Goal: Task Accomplishment & Management: Use online tool/utility

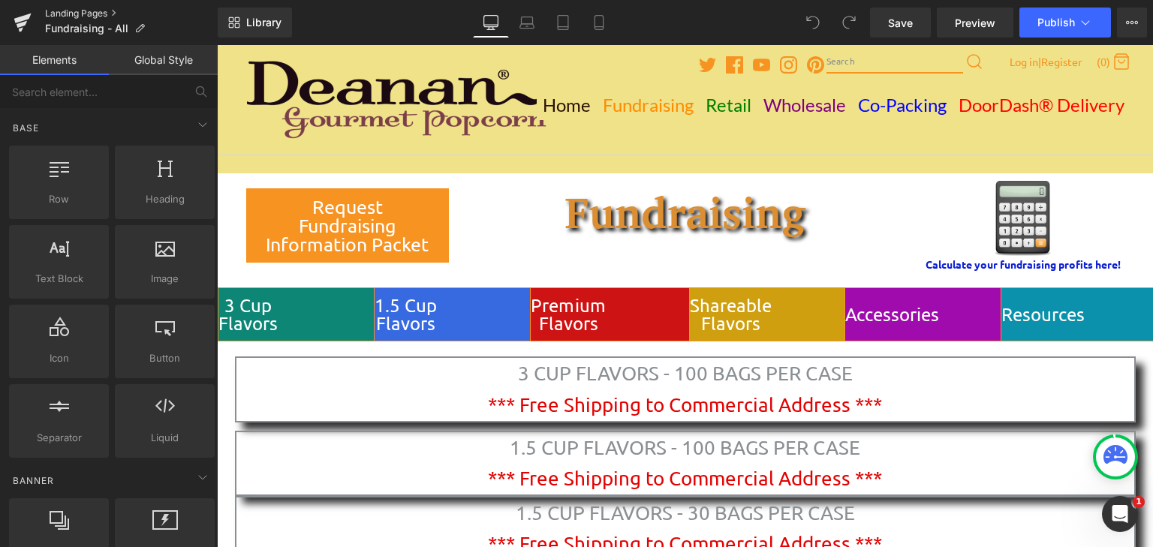
click at [84, 14] on link "Landing Pages" at bounding box center [131, 14] width 173 height 12
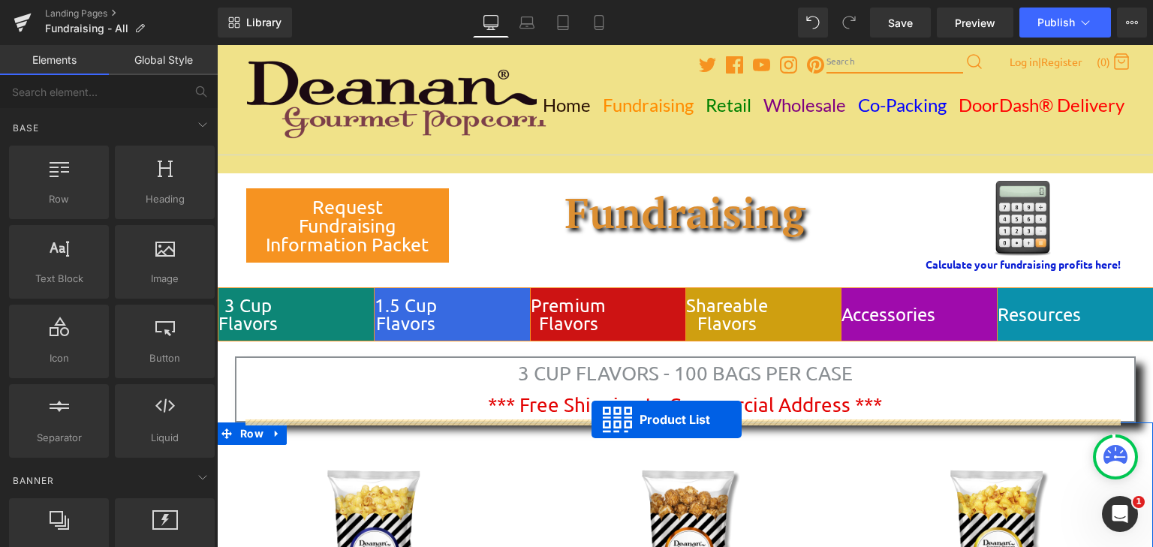
drag, startPoint x: 633, startPoint y: 240, endPoint x: 592, endPoint y: 420, distance: 184.1
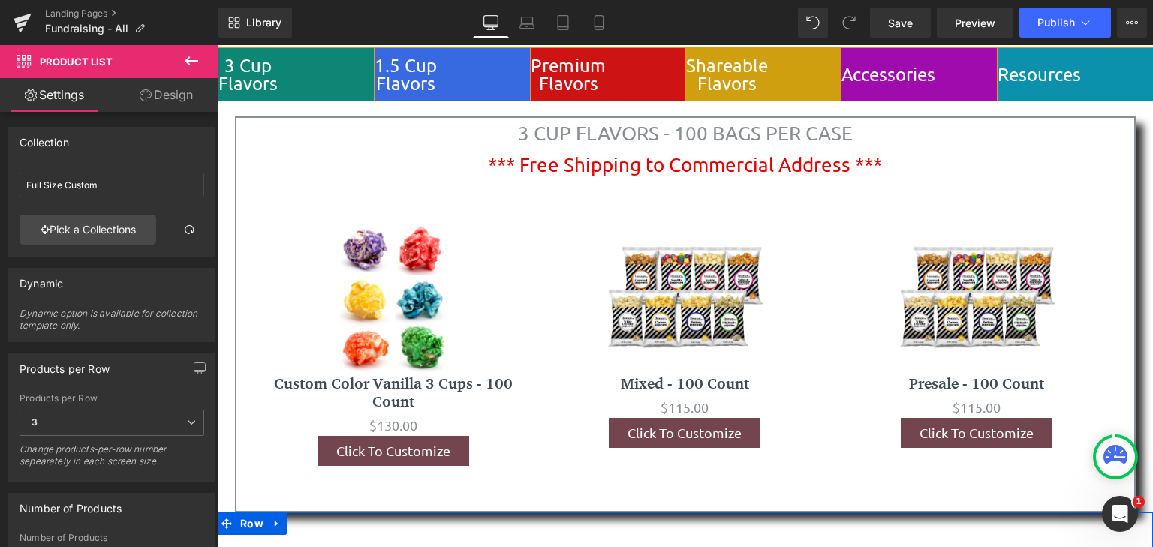
scroll to position [300, 0]
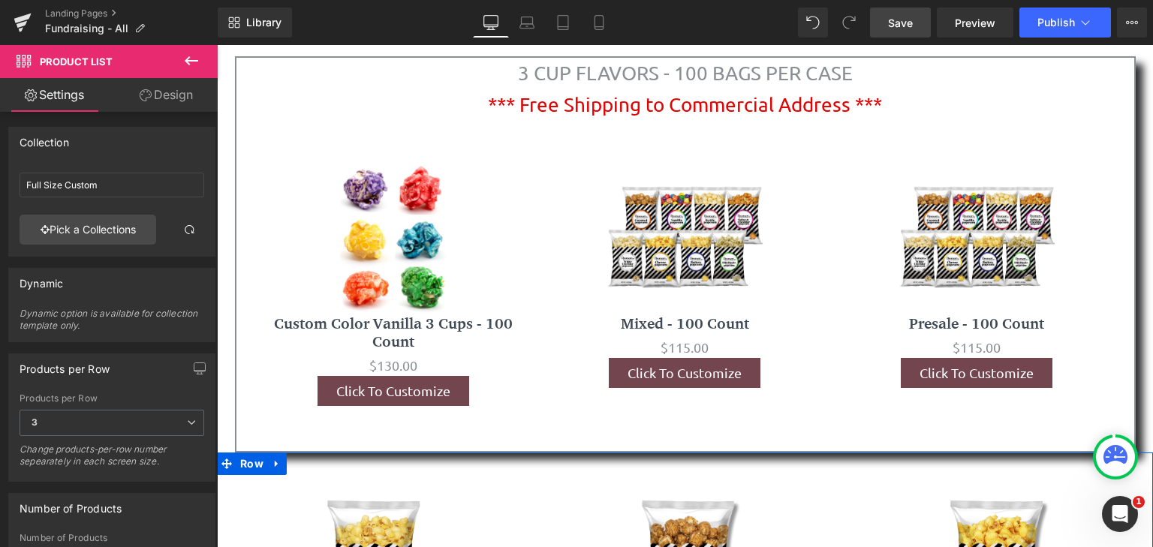
click at [898, 20] on span "Save" at bounding box center [900, 23] width 25 height 16
click at [981, 29] on span "Preview" at bounding box center [975, 23] width 41 height 16
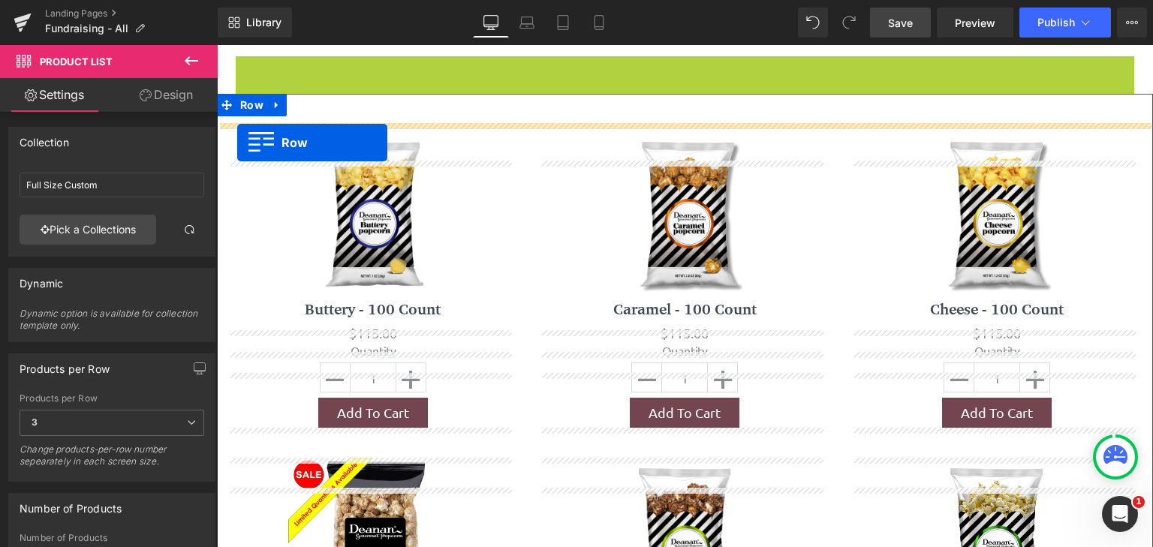
scroll to position [270, 0]
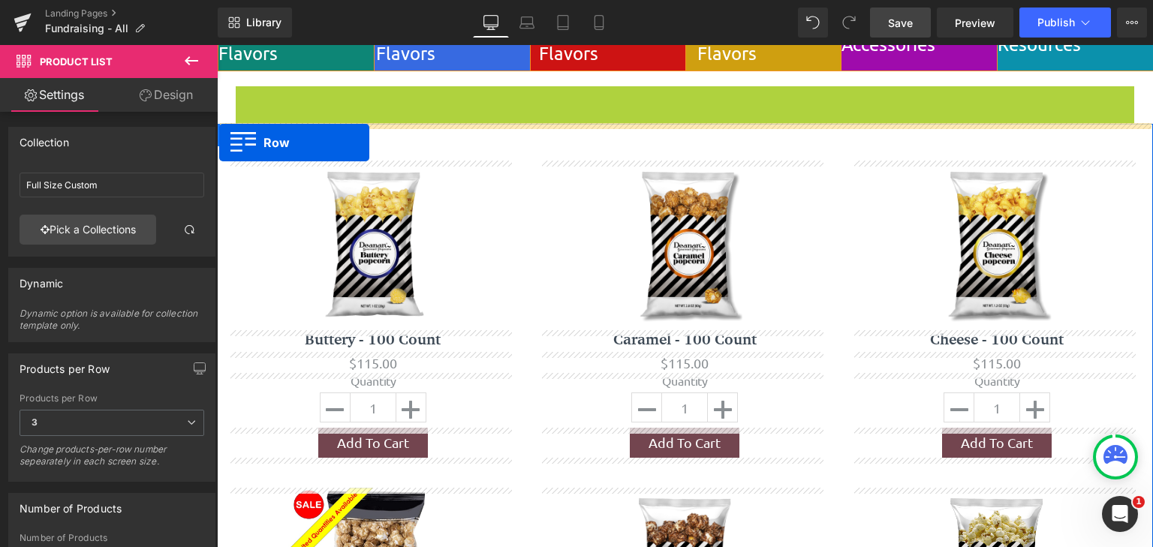
drag, startPoint x: 237, startPoint y: 68, endPoint x: 219, endPoint y: 143, distance: 76.5
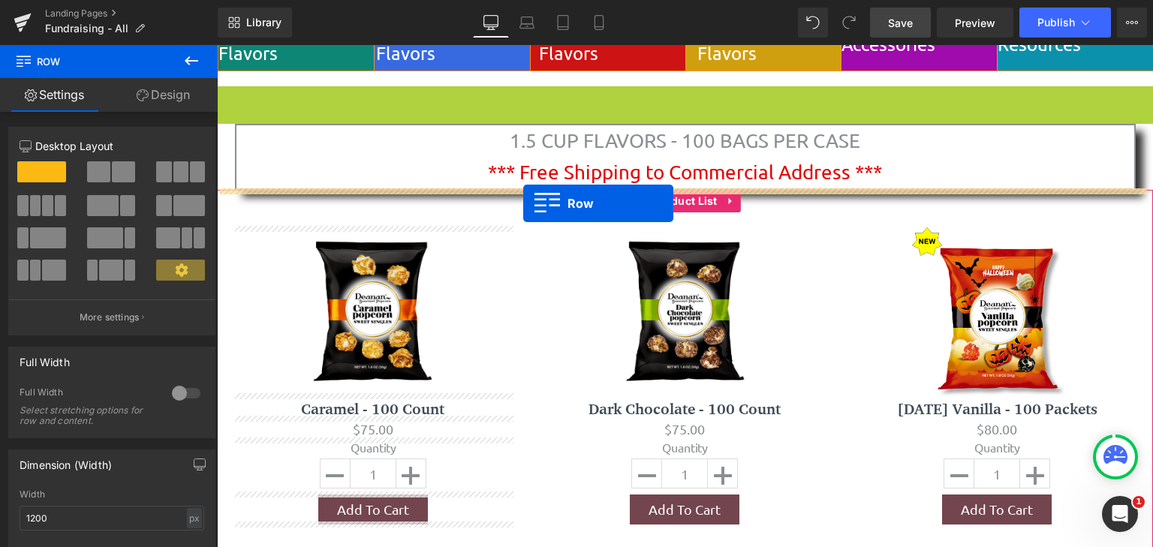
drag, startPoint x: 224, startPoint y: 94, endPoint x: 523, endPoint y: 203, distance: 318.0
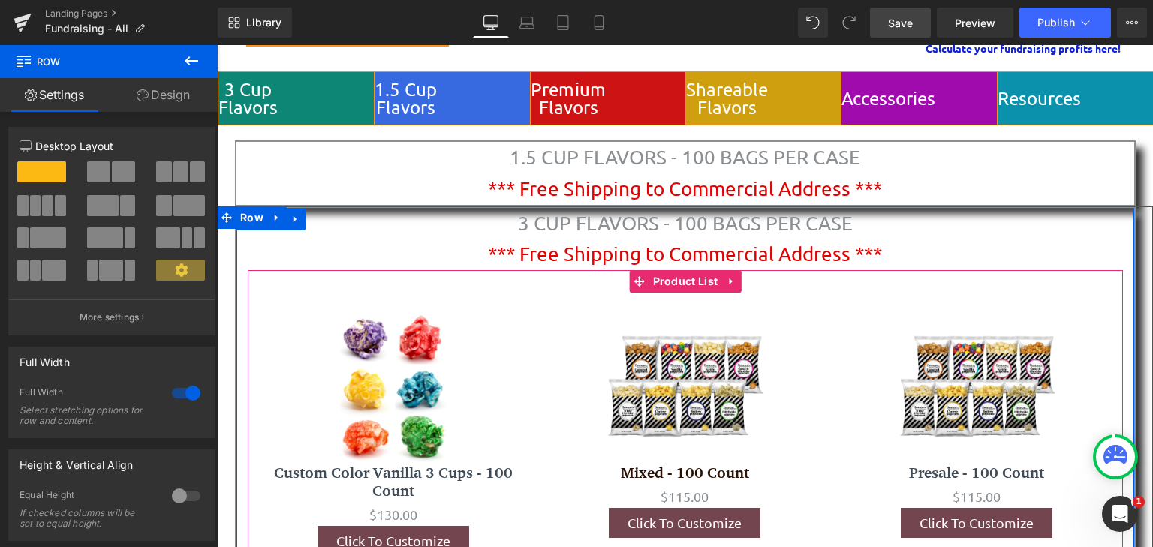
scroll to position [170, 0]
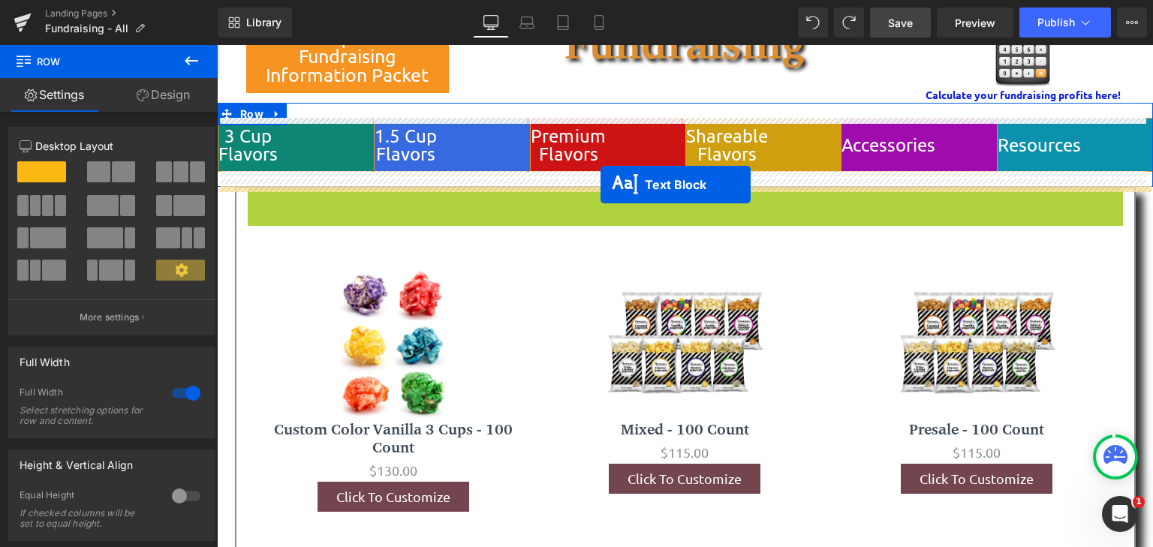
drag, startPoint x: 637, startPoint y: 219, endPoint x: 601, endPoint y: 184, distance: 50.4
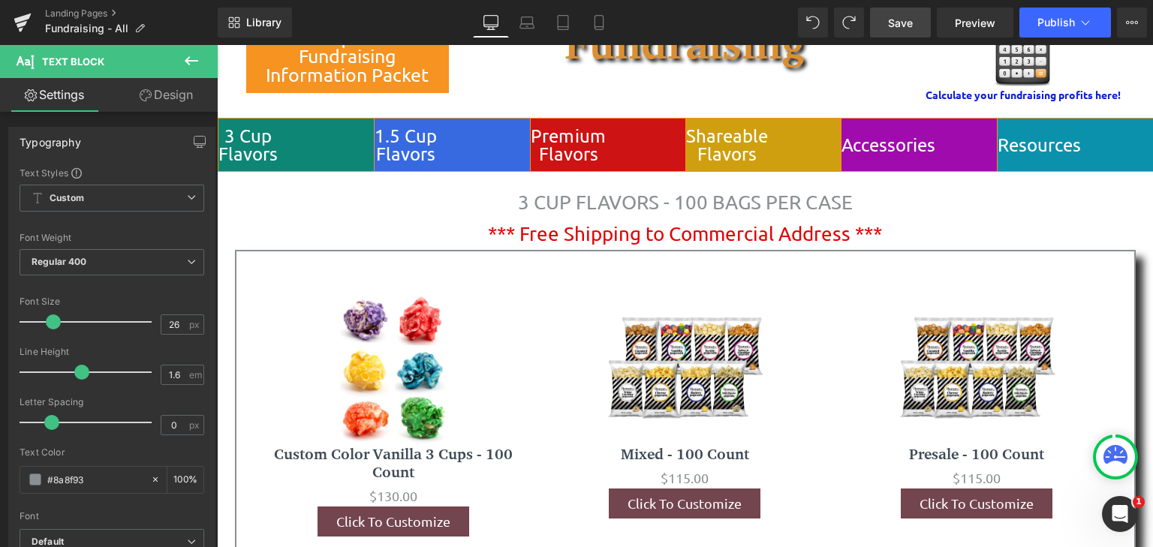
click at [892, 24] on span "Save" at bounding box center [900, 23] width 25 height 16
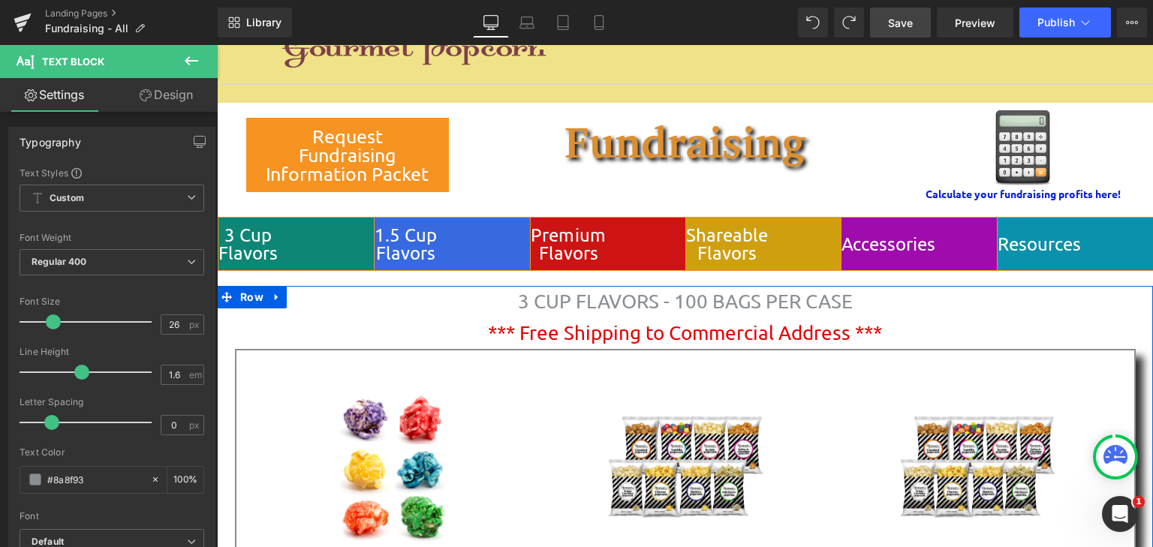
scroll to position [69, 0]
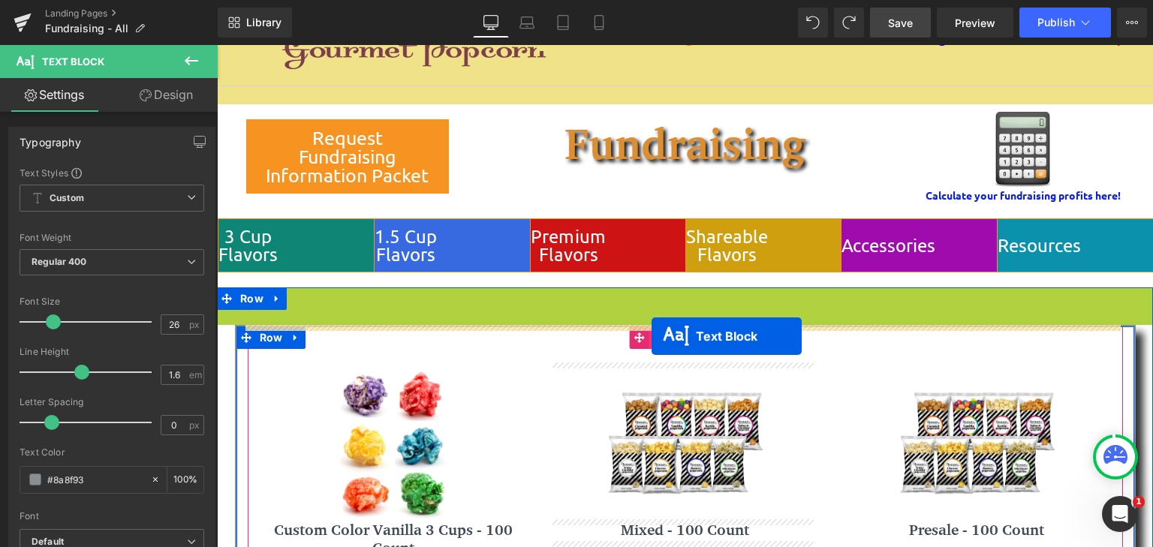
drag, startPoint x: 664, startPoint y: 312, endPoint x: 652, endPoint y: 336, distance: 26.9
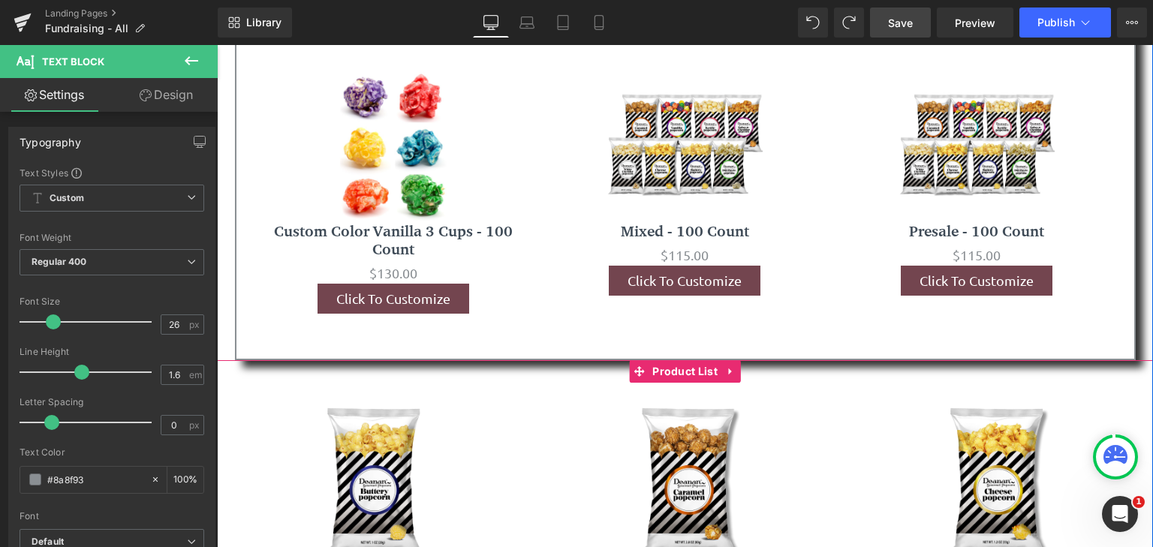
scroll to position [170, 0]
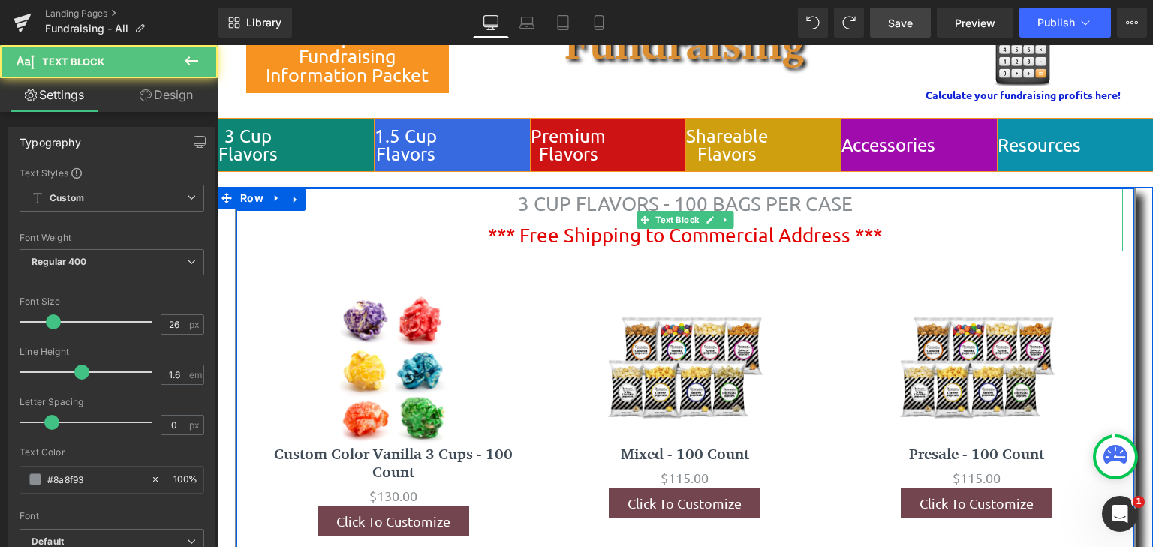
click at [351, 223] on p "3 CUP FLAVORS - 100 BAGS PER CASE *** Free Shipping to Commercial Address ***" at bounding box center [685, 219] width 875 height 62
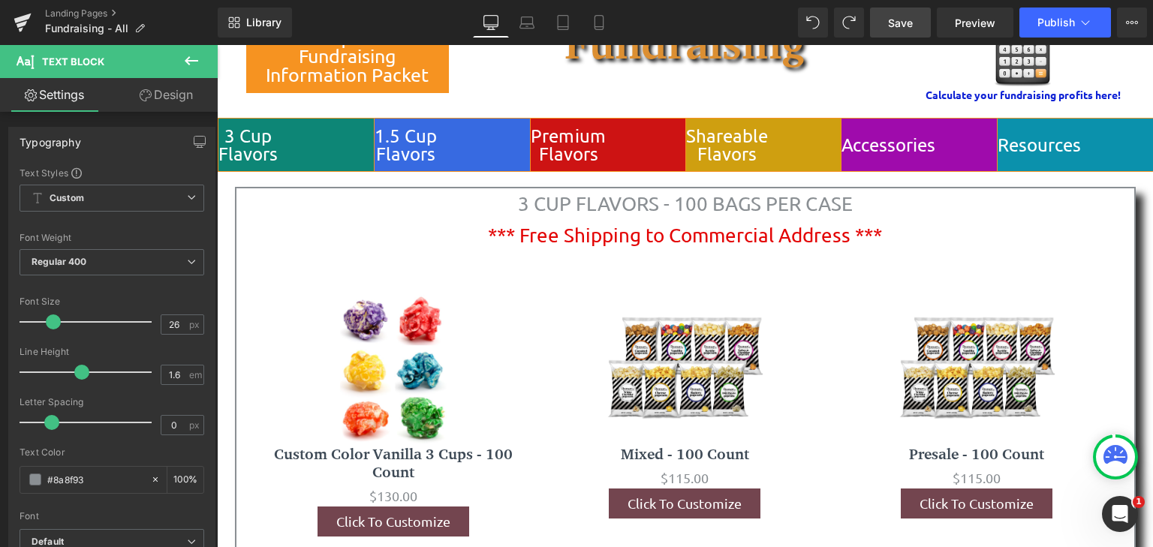
click at [180, 96] on link "Design" at bounding box center [166, 95] width 109 height 34
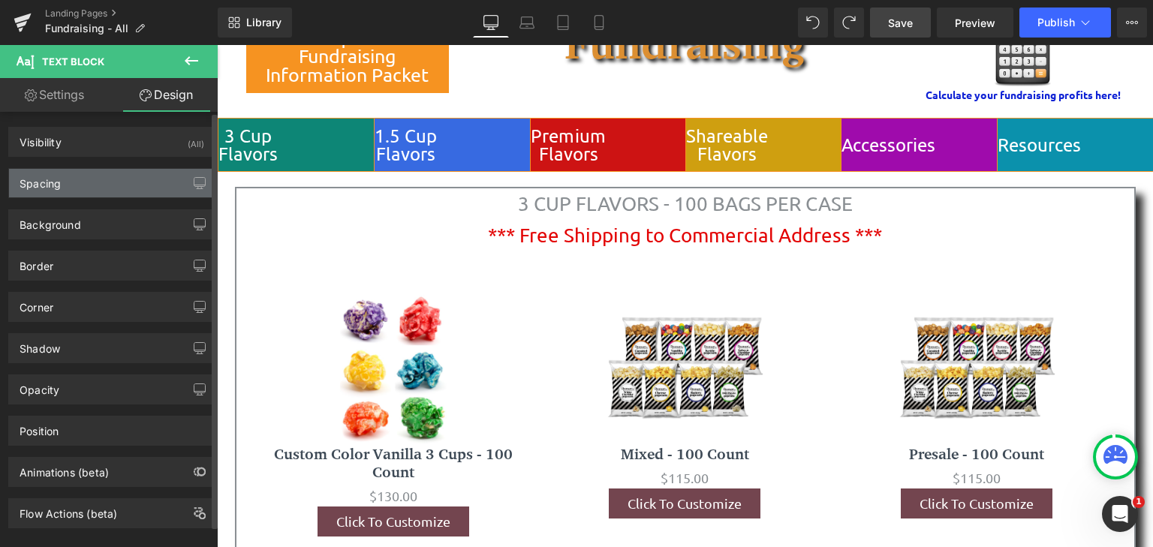
click at [131, 182] on div "Spacing" at bounding box center [112, 183] width 206 height 29
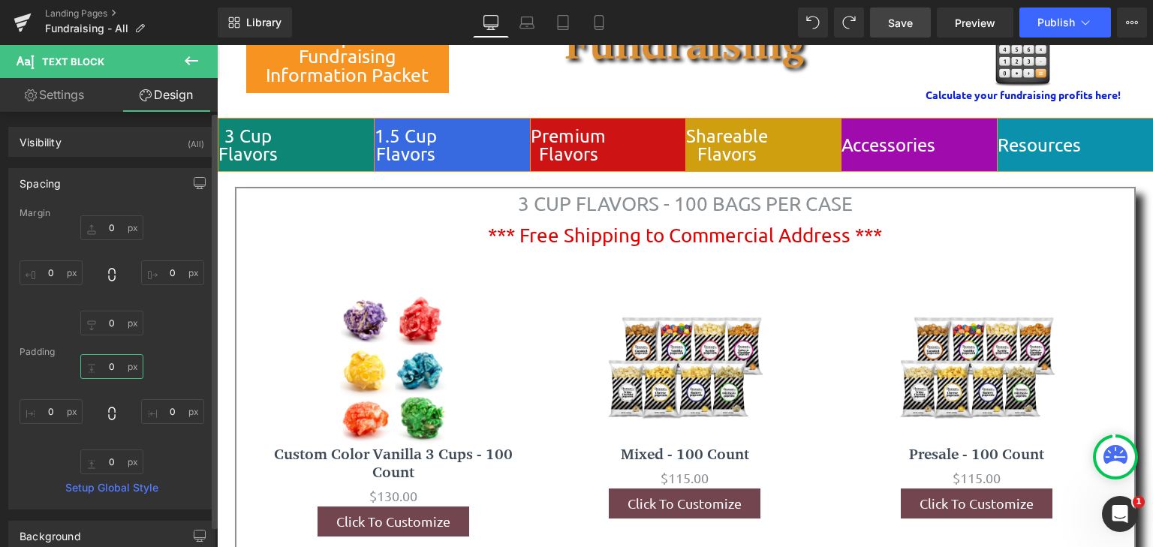
click at [106, 363] on input "text" at bounding box center [111, 366] width 63 height 25
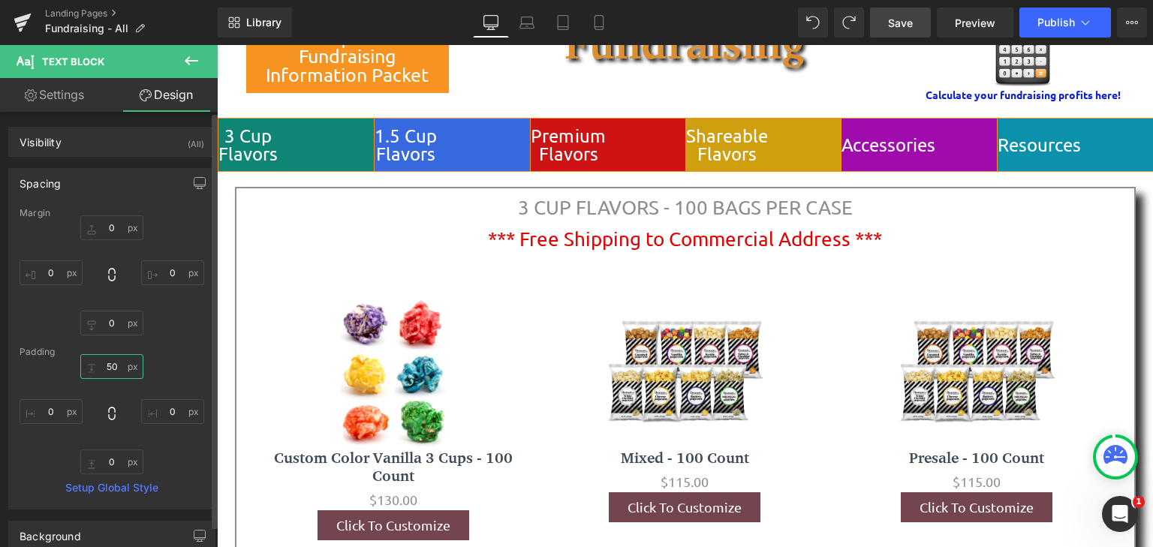
type input "50"
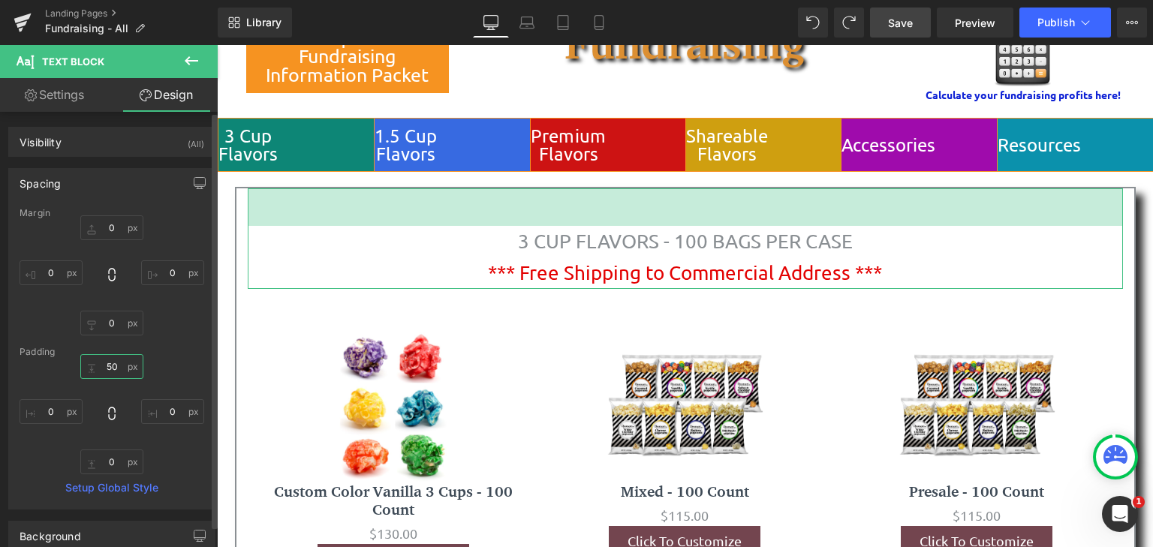
click at [109, 363] on input "50" at bounding box center [111, 366] width 63 height 25
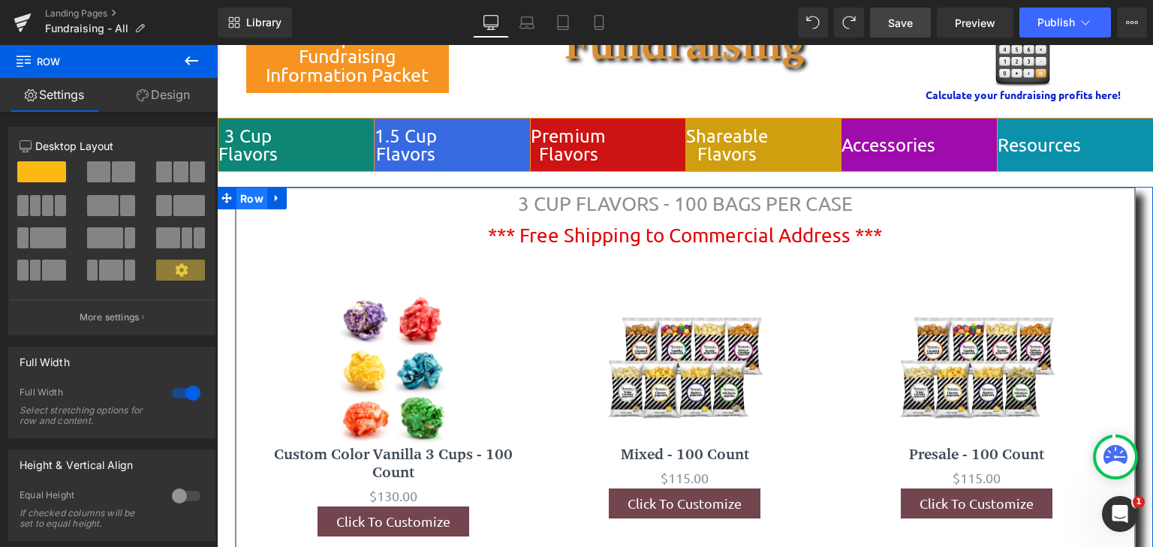
click at [246, 198] on span "Row" at bounding box center [251, 199] width 31 height 23
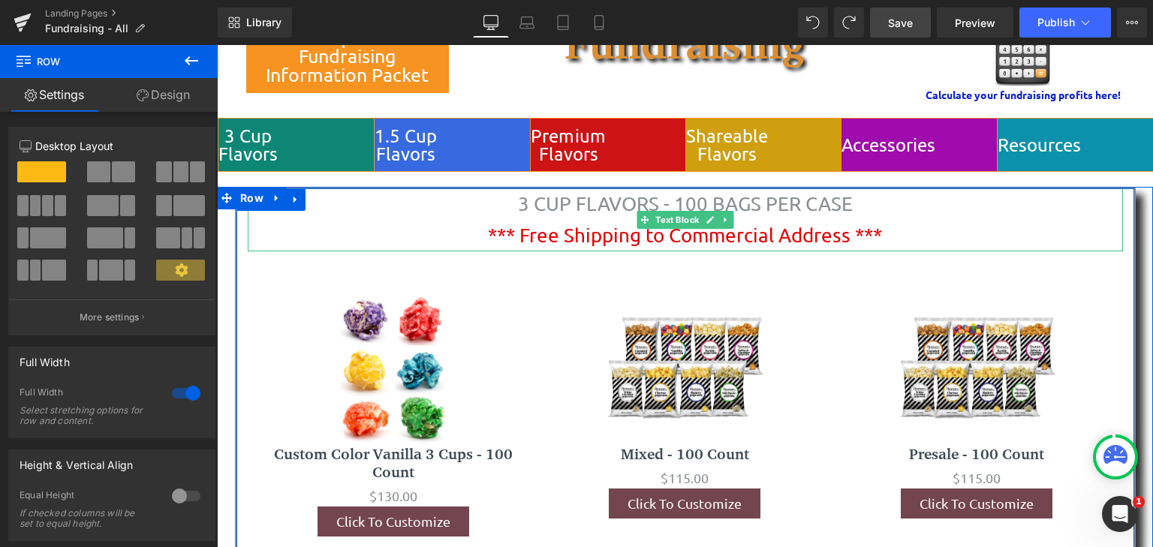
click at [273, 228] on p "3 CUP FLAVORS - 100 BAGS PER CASE *** Free Shipping to Commercial Address ***" at bounding box center [685, 219] width 875 height 62
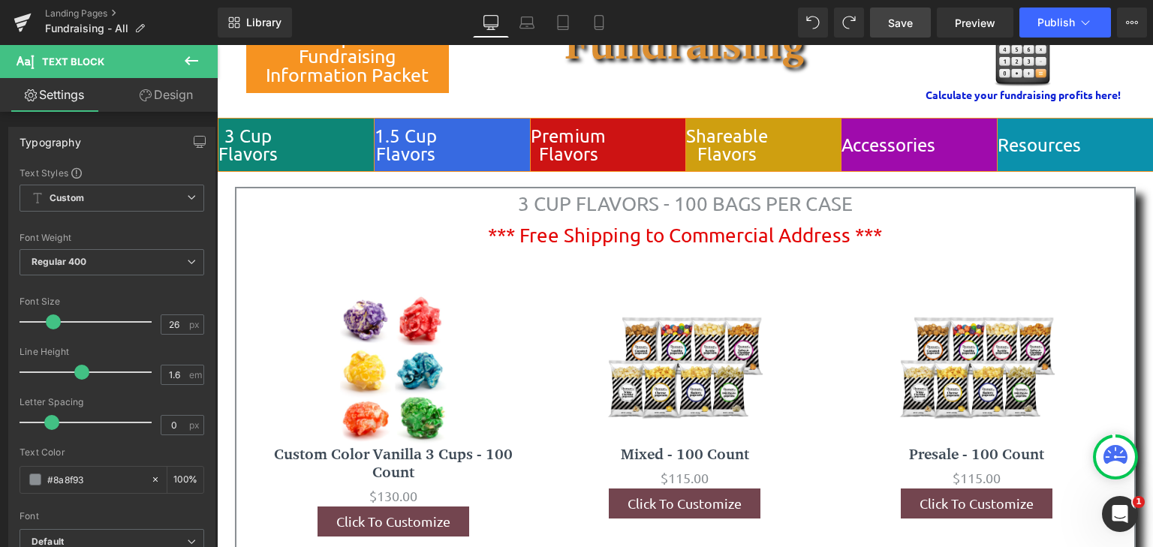
click at [170, 98] on link "Design" at bounding box center [166, 95] width 109 height 34
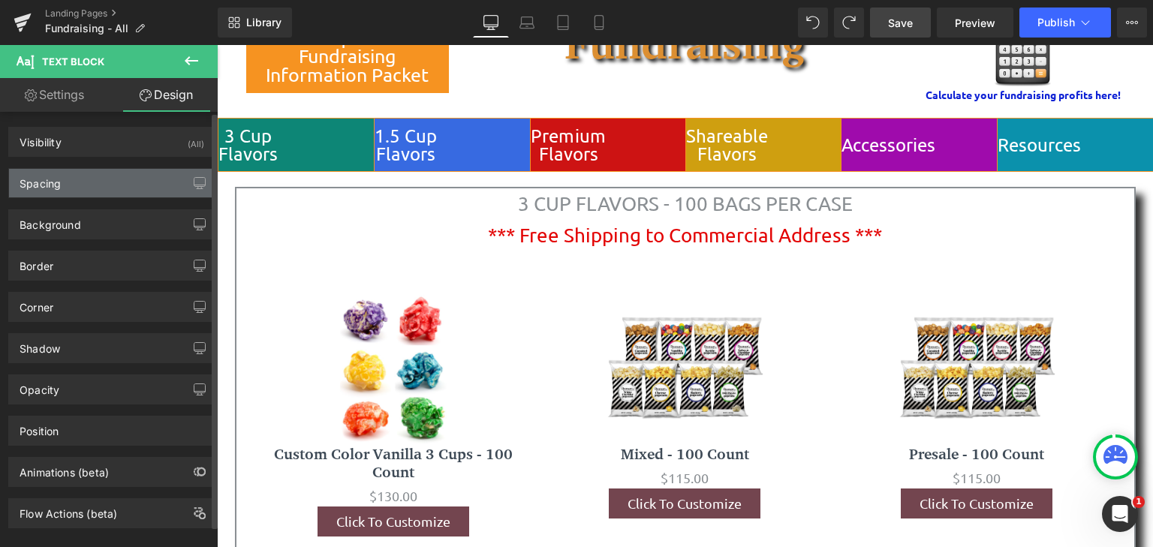
click at [129, 183] on div "Spacing" at bounding box center [112, 183] width 206 height 29
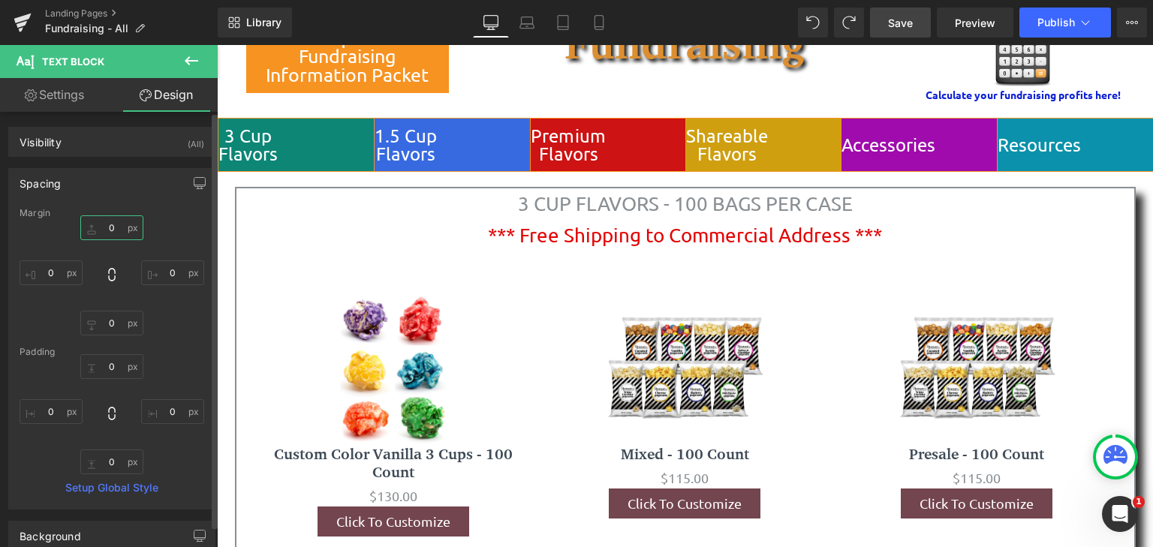
click at [101, 224] on input "text" at bounding box center [111, 227] width 63 height 25
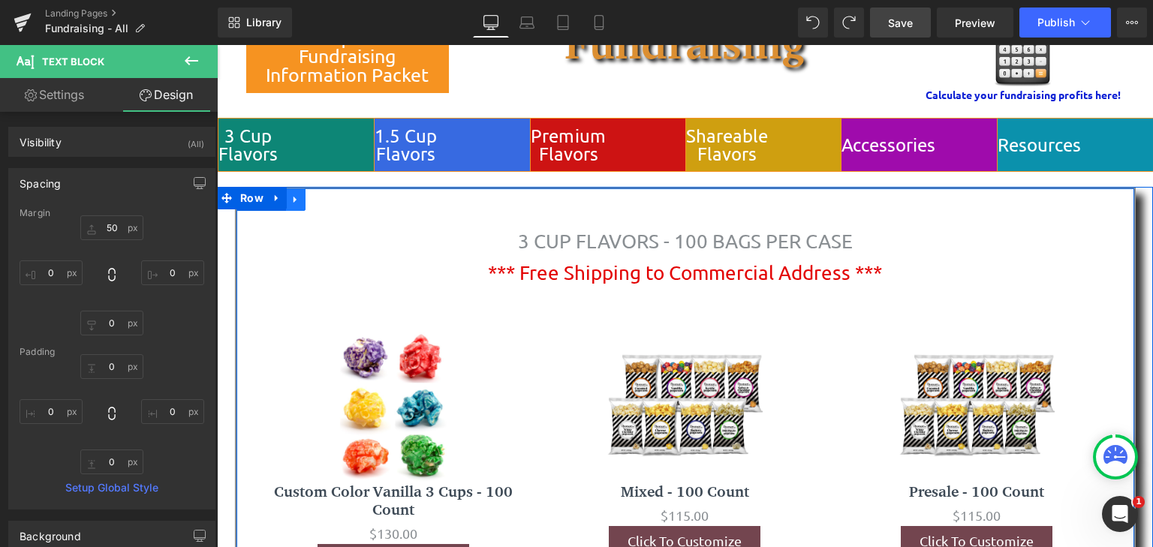
click at [286, 204] on link at bounding box center [296, 199] width 20 height 23
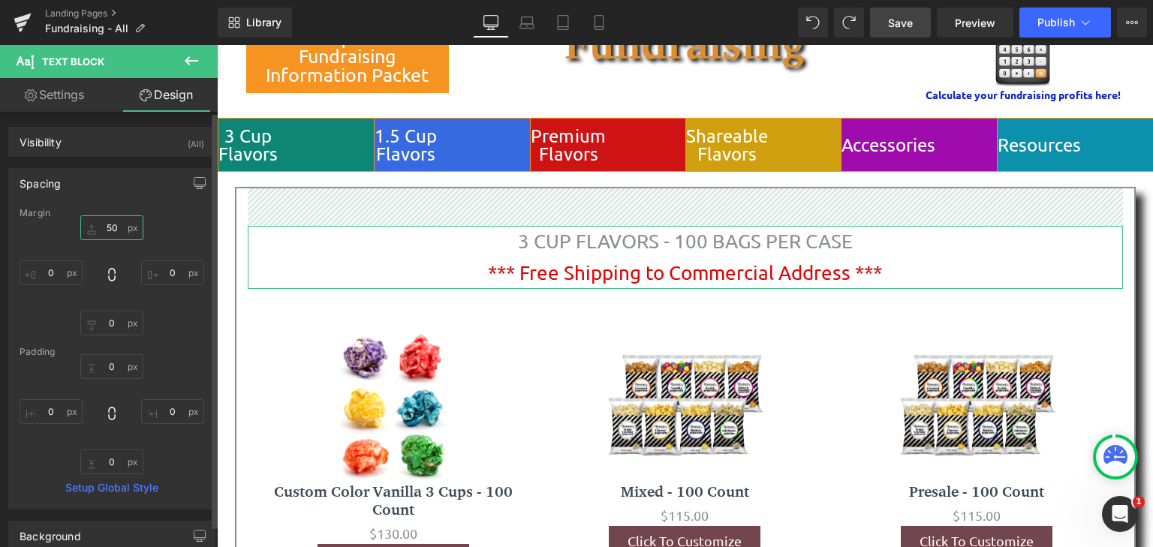
drag, startPoint x: 108, startPoint y: 223, endPoint x: 145, endPoint y: 256, distance: 49.4
click at [110, 224] on input "50" at bounding box center [111, 227] width 63 height 25
type input "0"
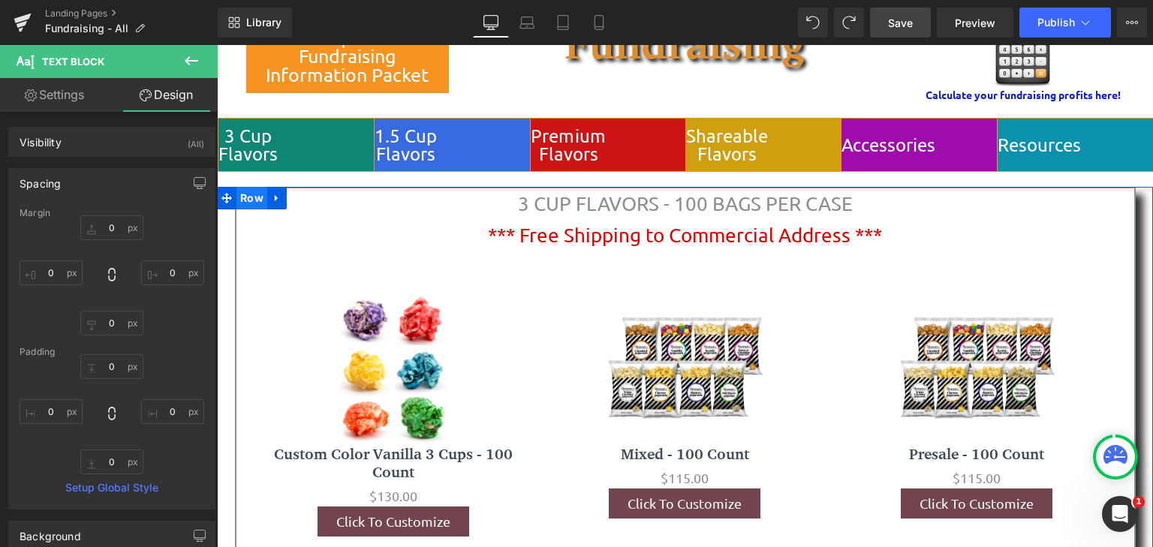
click at [248, 190] on span "Row" at bounding box center [251, 198] width 31 height 23
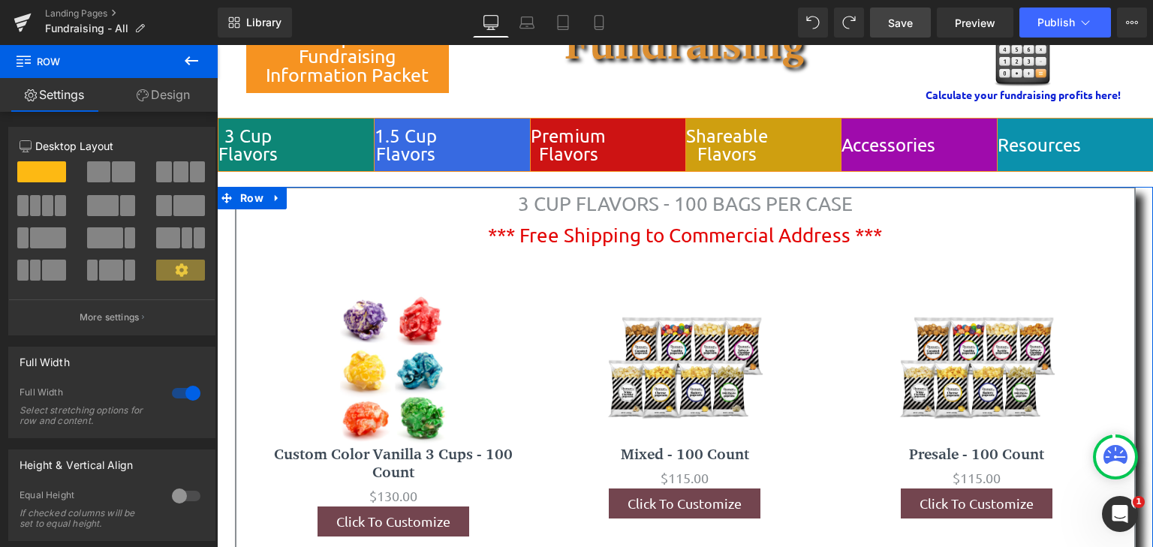
drag, startPoint x: 174, startPoint y: 101, endPoint x: 123, endPoint y: 190, distance: 102.9
click at [174, 101] on link "Design" at bounding box center [163, 95] width 109 height 34
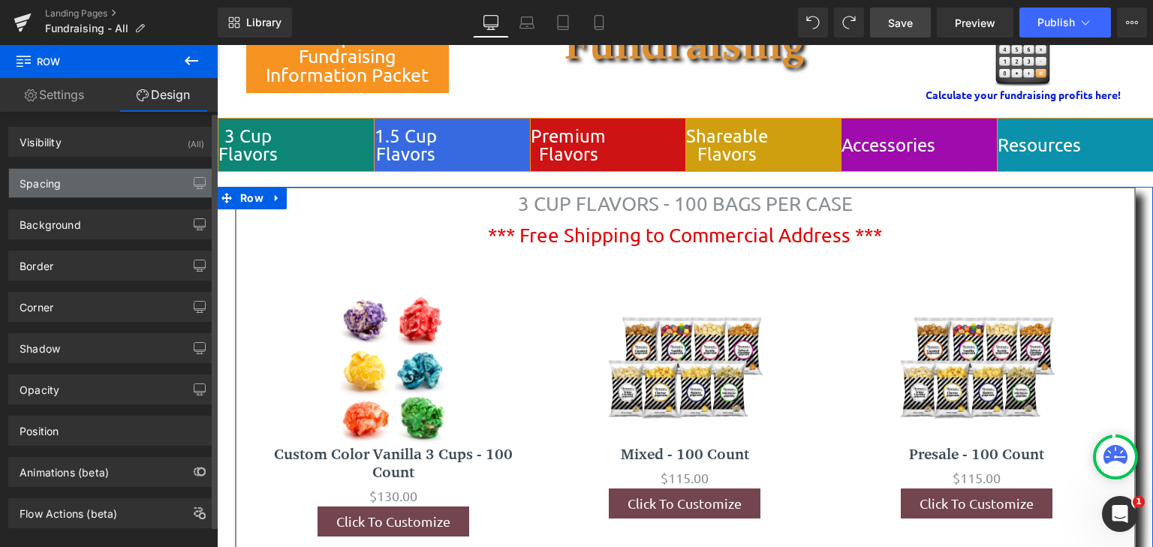
click at [134, 188] on div "Spacing" at bounding box center [112, 183] width 206 height 29
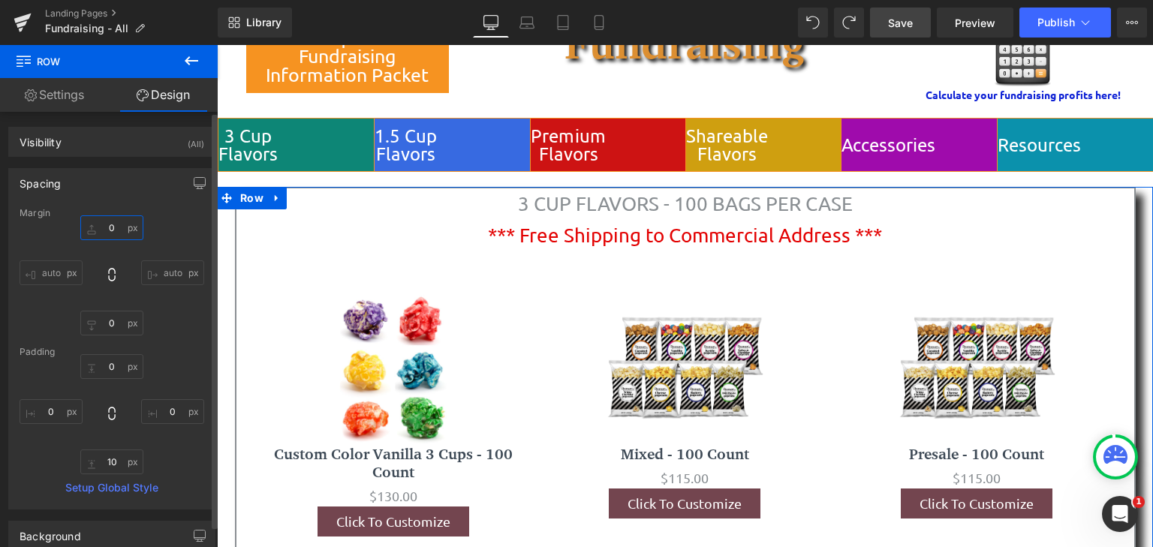
click at [107, 224] on input "text" at bounding box center [111, 227] width 63 height 25
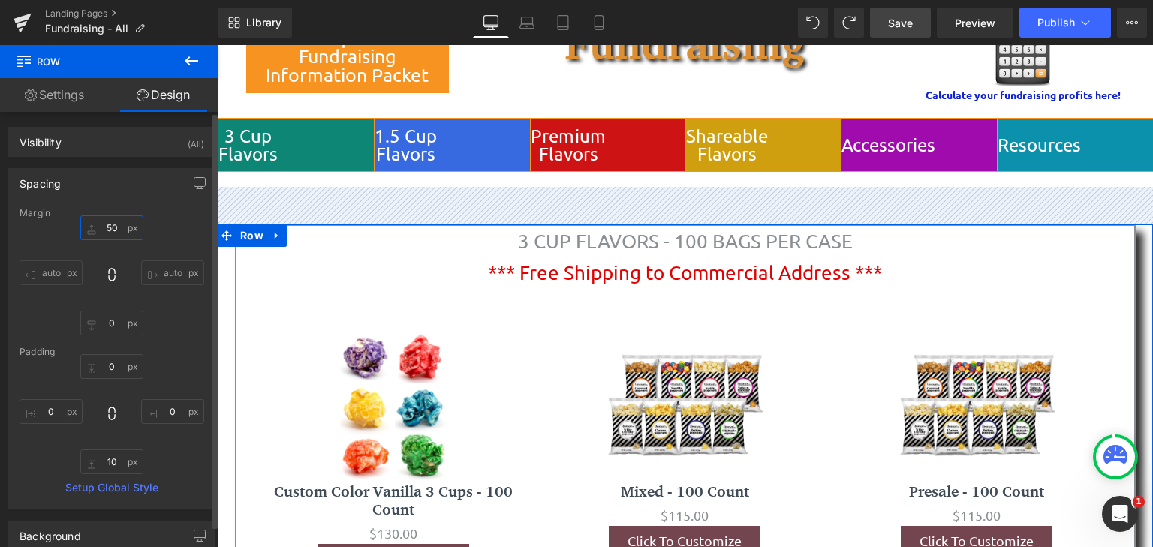
click at [99, 225] on input "50" at bounding box center [111, 227] width 63 height 25
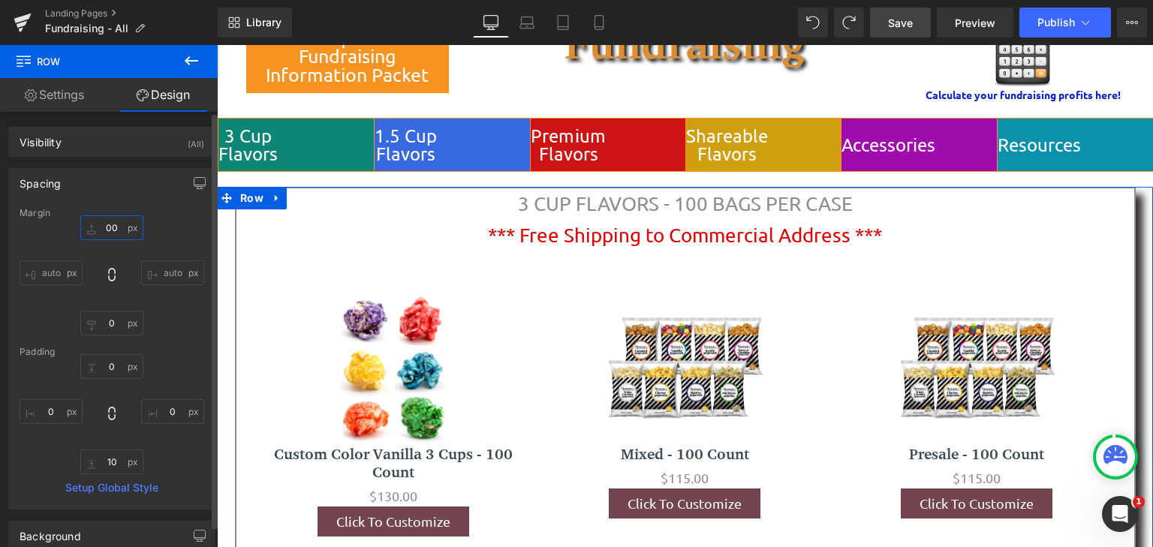
type input "00"
click at [176, 246] on div "00 auto auto" at bounding box center [112, 275] width 185 height 120
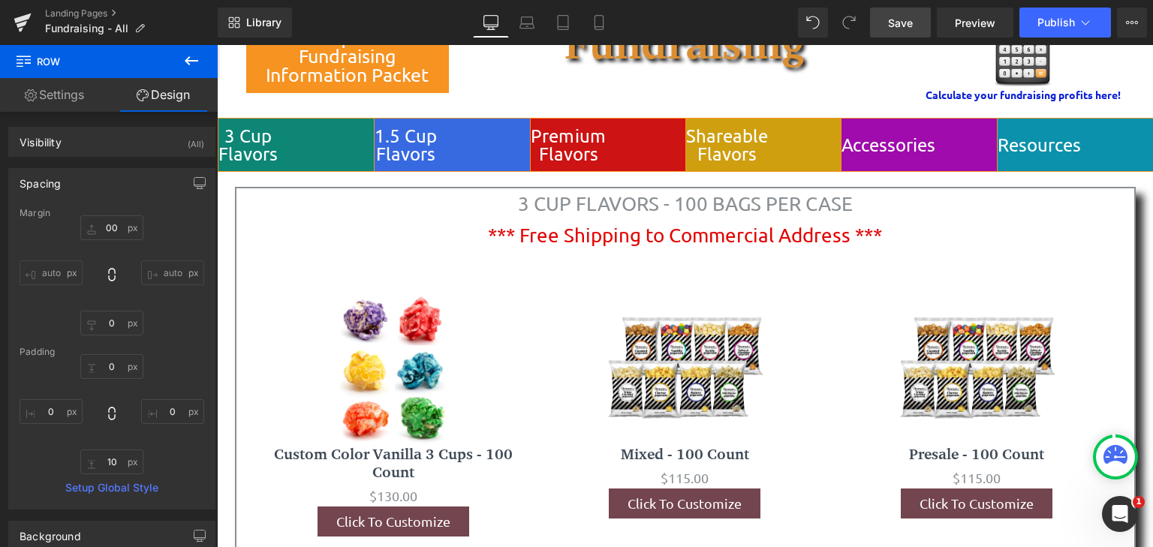
click at [186, 51] on button at bounding box center [191, 61] width 53 height 33
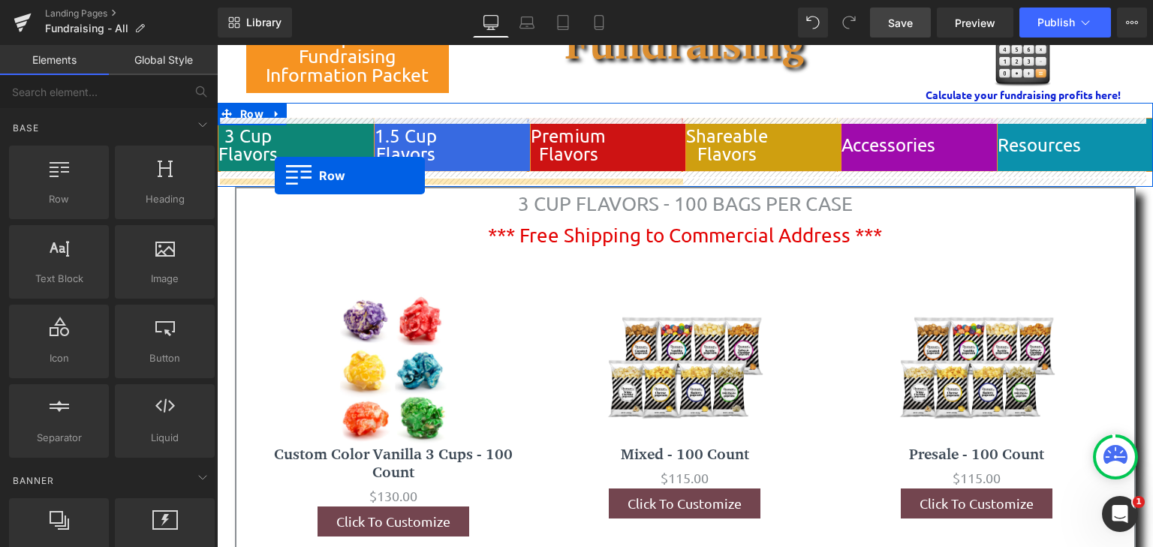
drag, startPoint x: 297, startPoint y: 237, endPoint x: 275, endPoint y: 176, distance: 65.3
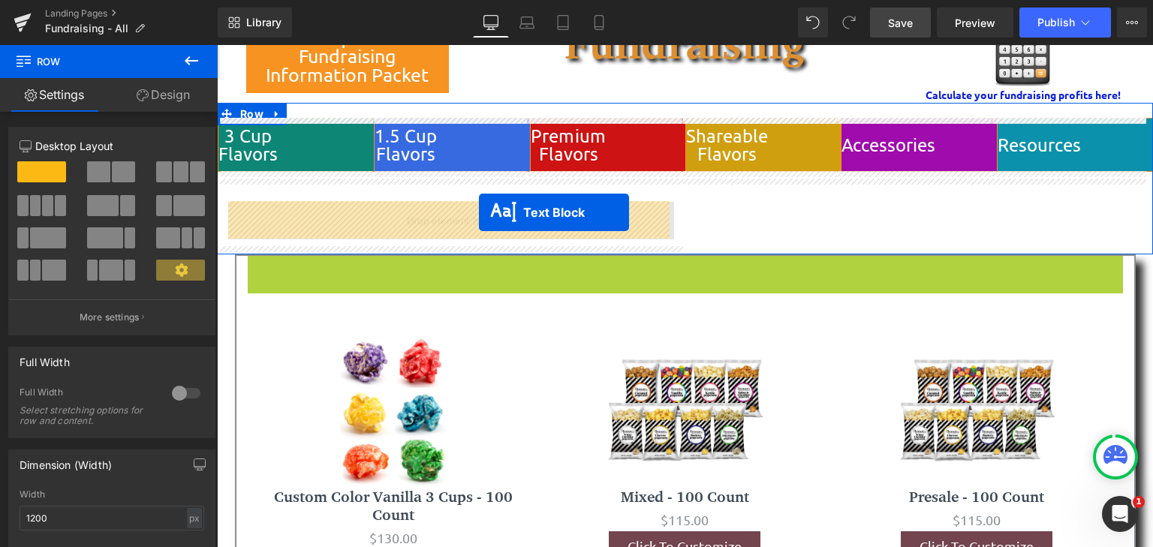
drag, startPoint x: 637, startPoint y: 288, endPoint x: 479, endPoint y: 212, distance: 174.9
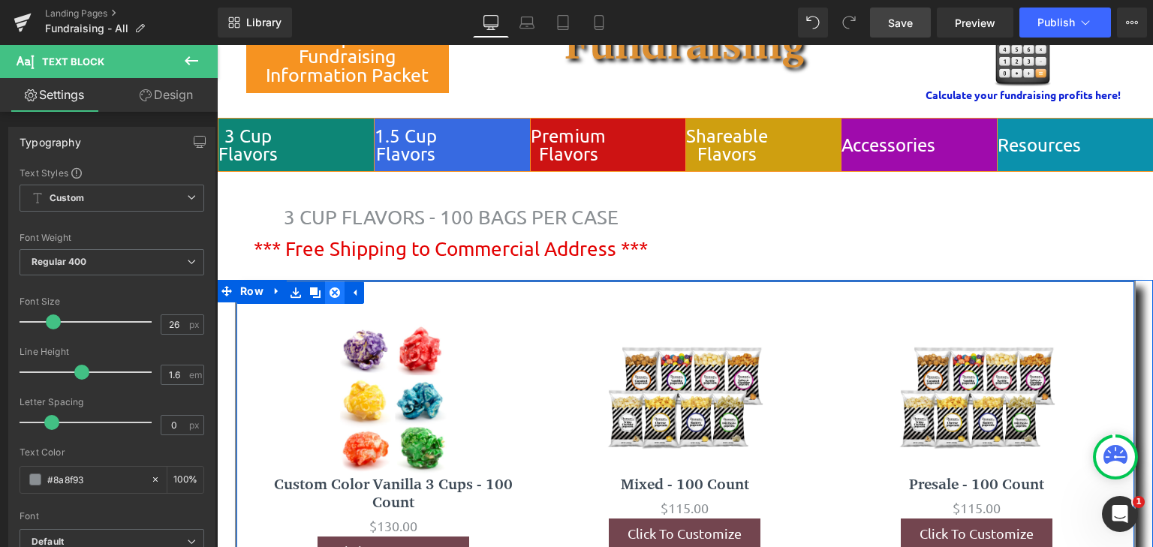
click at [333, 291] on icon at bounding box center [335, 293] width 11 height 11
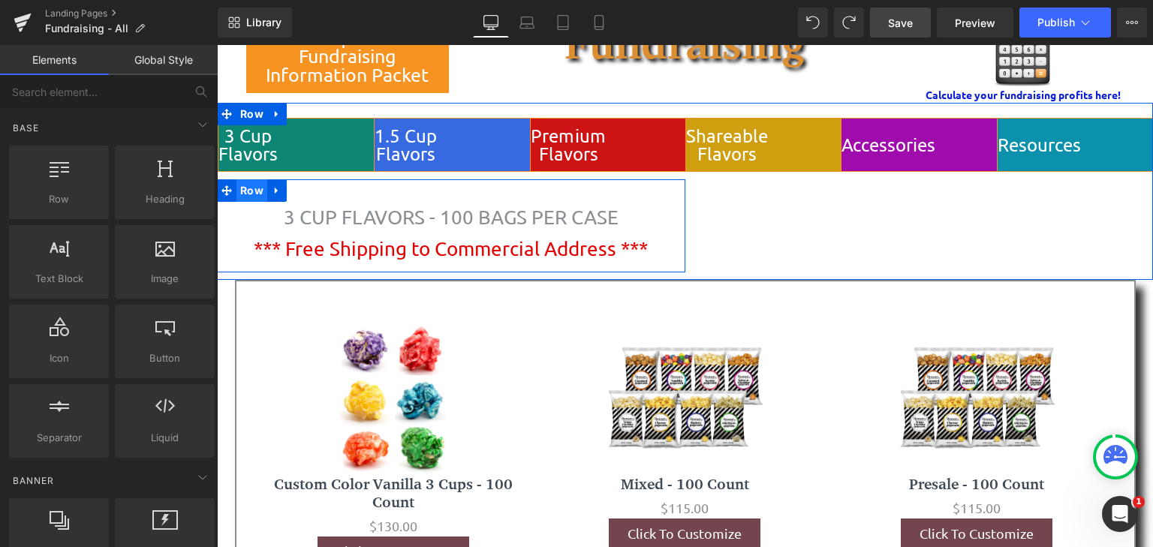
click at [255, 197] on span "Row" at bounding box center [251, 190] width 31 height 23
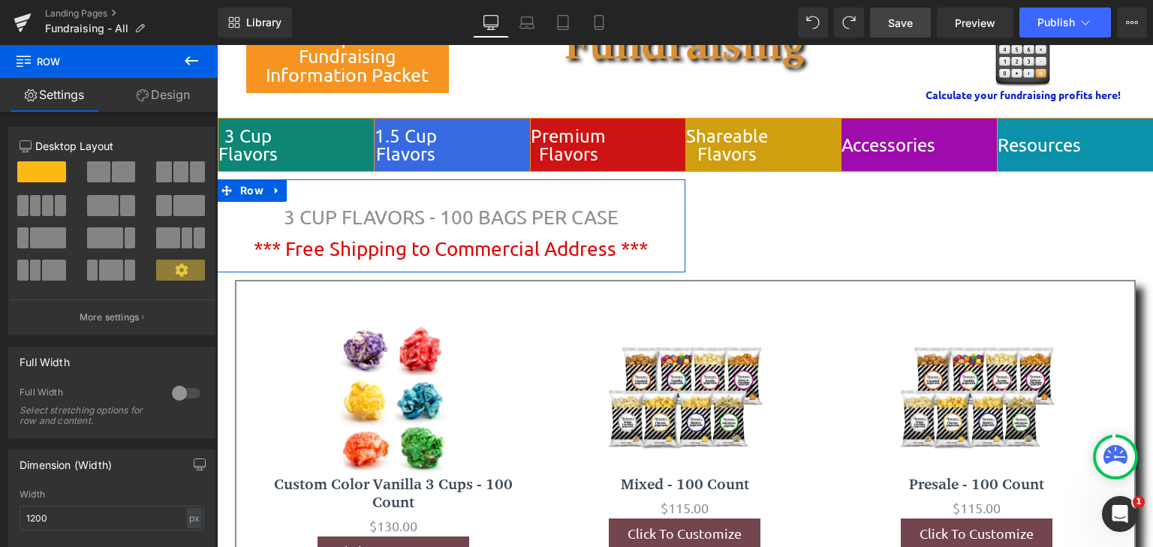
click at [187, 392] on div at bounding box center [186, 393] width 36 height 24
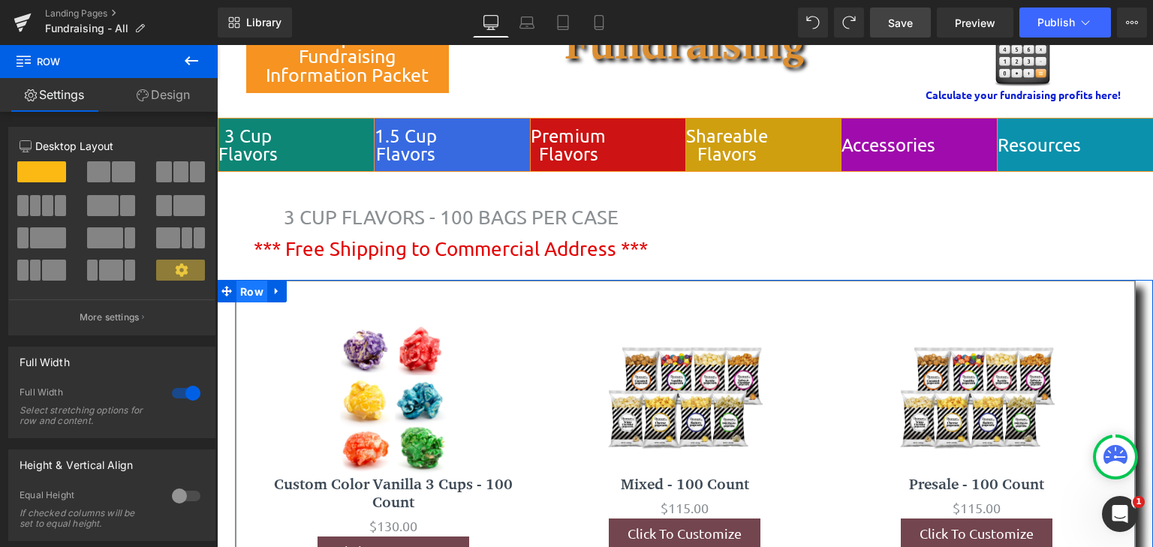
click at [240, 284] on span "Row" at bounding box center [251, 292] width 31 height 23
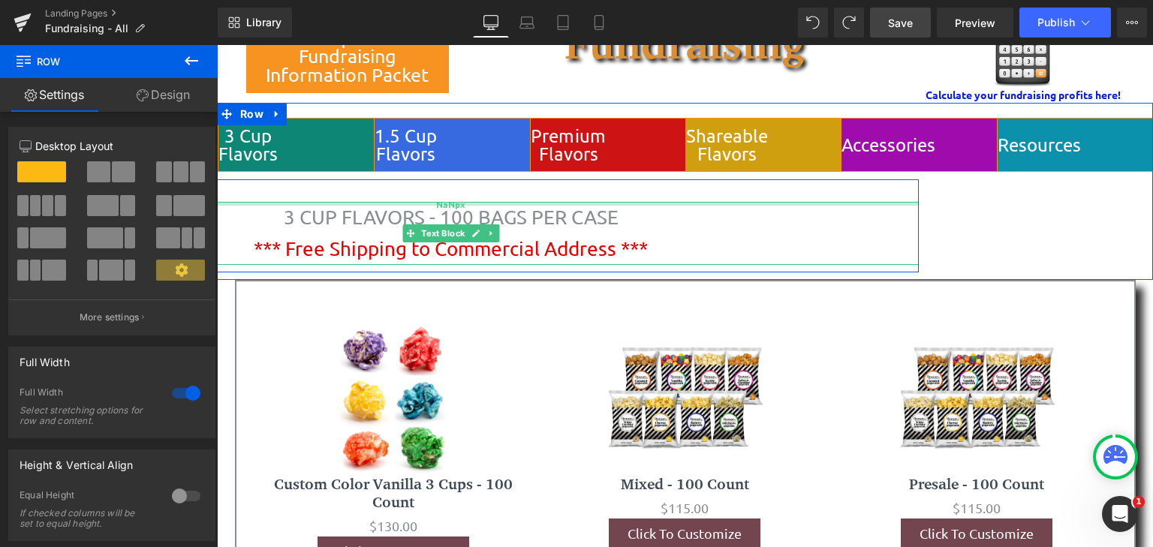
click at [237, 204] on div "NaNpx" at bounding box center [451, 204] width 936 height 4
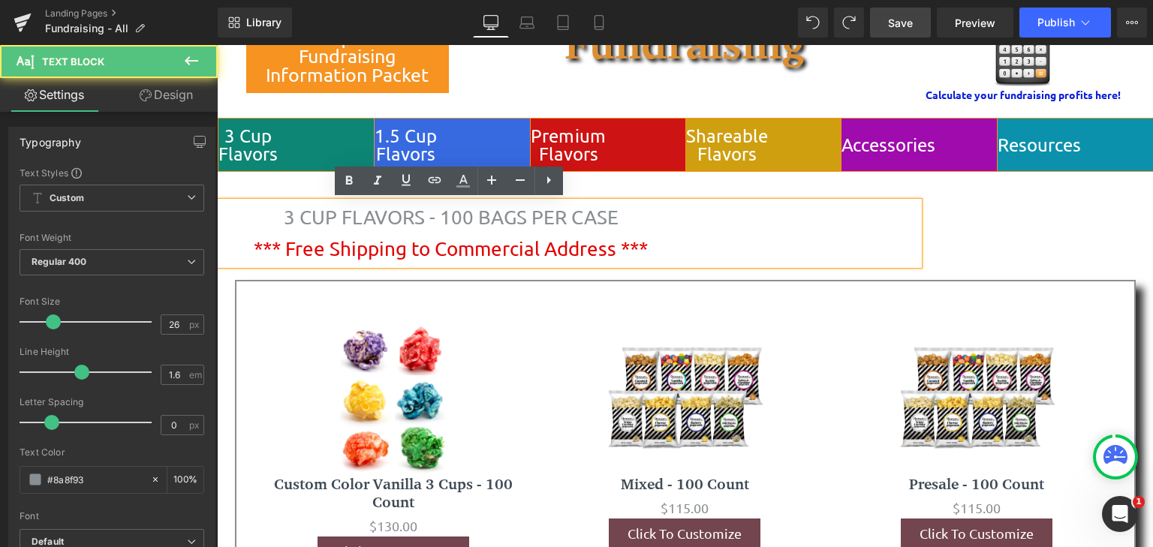
click at [312, 243] on span "*** Free Shipping to Commercial Address ***" at bounding box center [451, 248] width 394 height 23
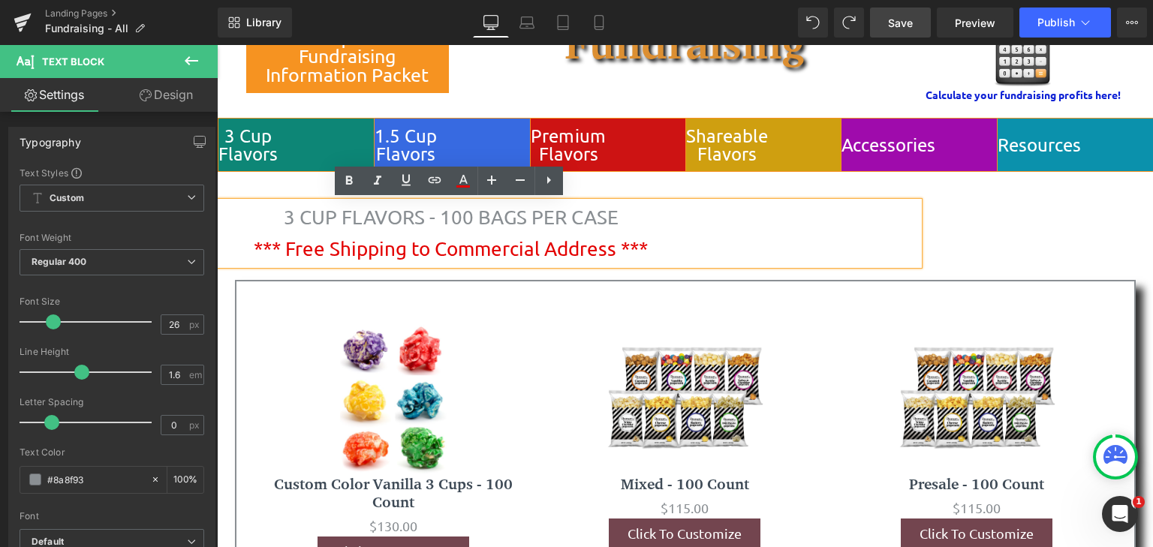
click at [243, 222] on p "3 CUP FLAVORS - 100 BAGS PER CASE *** Free Shipping to Commercial Address ***" at bounding box center [451, 233] width 936 height 62
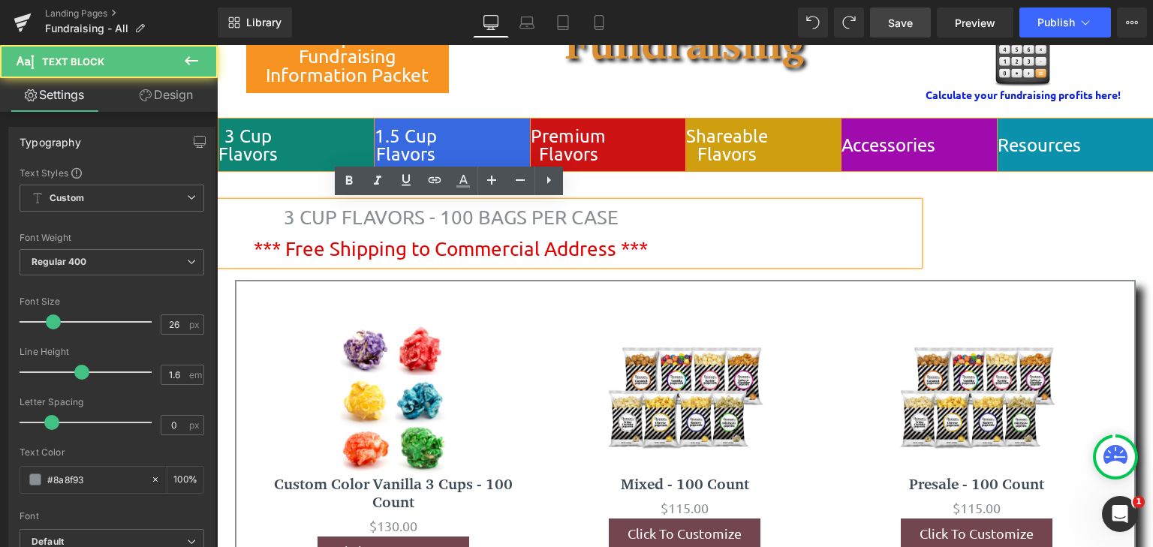
click at [279, 185] on div "3 CUP FLAVORS - 100 BAGS PER CASE *** Free Shipping to Commercial Address *** T…" at bounding box center [451, 225] width 936 height 92
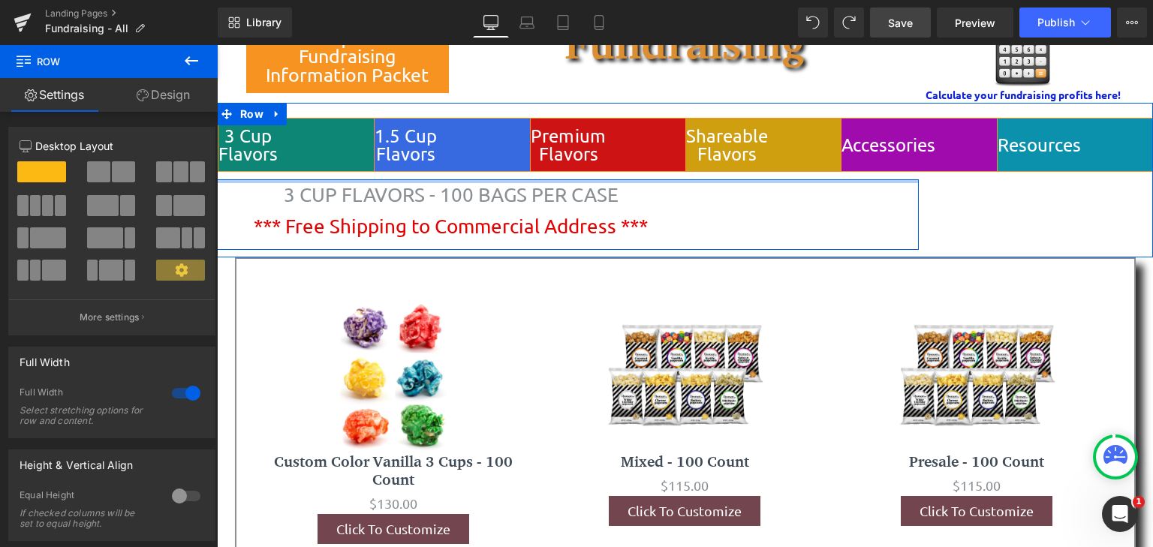
drag, startPoint x: 242, startPoint y: 198, endPoint x: 248, endPoint y: 173, distance: 26.4
click at [248, 173] on div "3 Cup Flavors Button 1.5 Cup Flavors Button Premium Flavors Button Row 3 CUP FL…" at bounding box center [451, 183] width 468 height 131
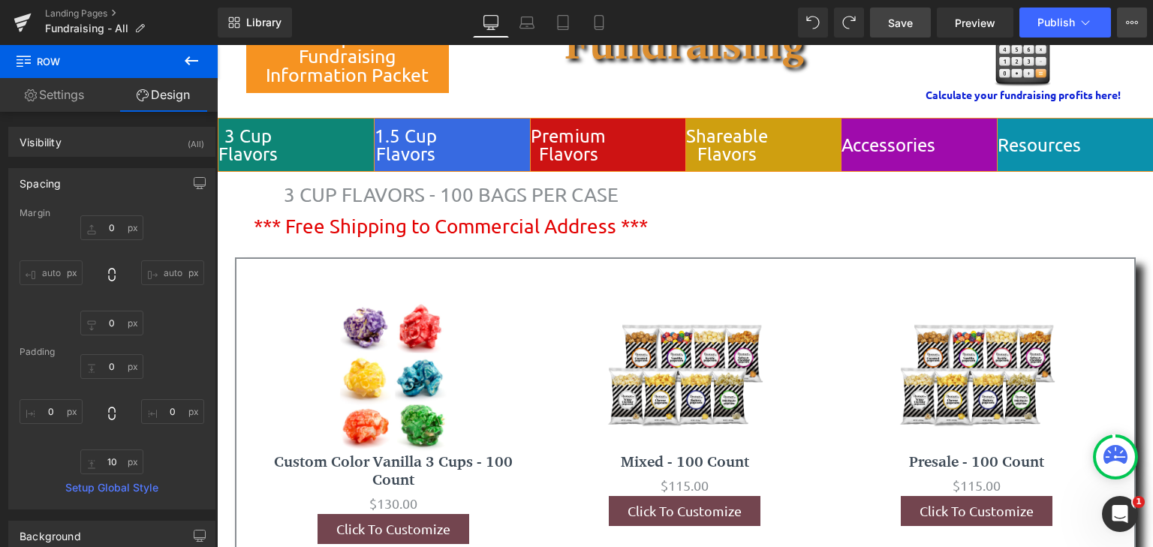
click at [1134, 20] on icon at bounding box center [1132, 23] width 12 height 12
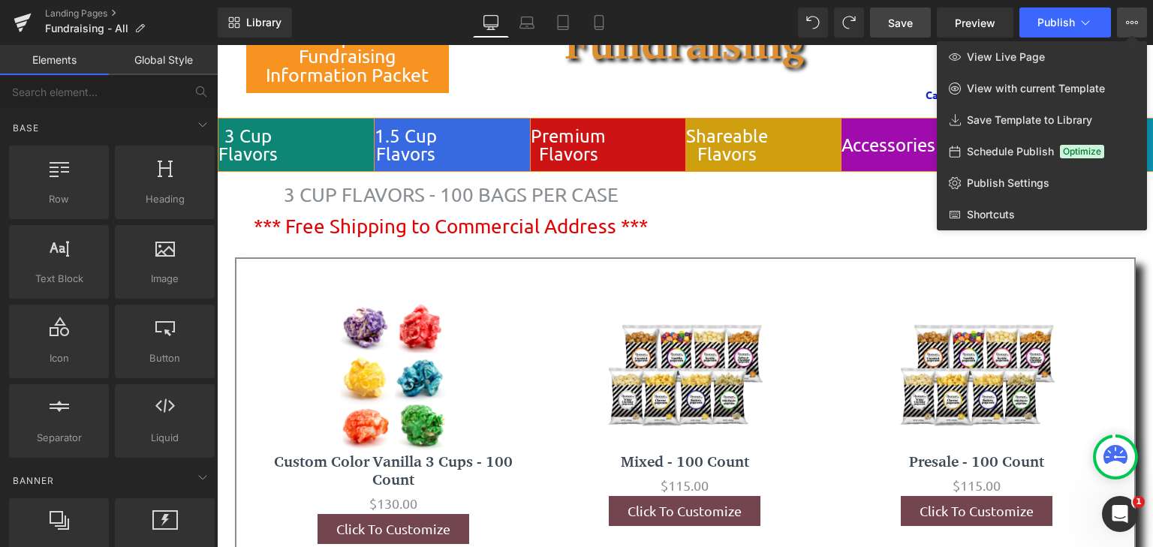
click at [375, 203] on div at bounding box center [685, 296] width 936 height 502
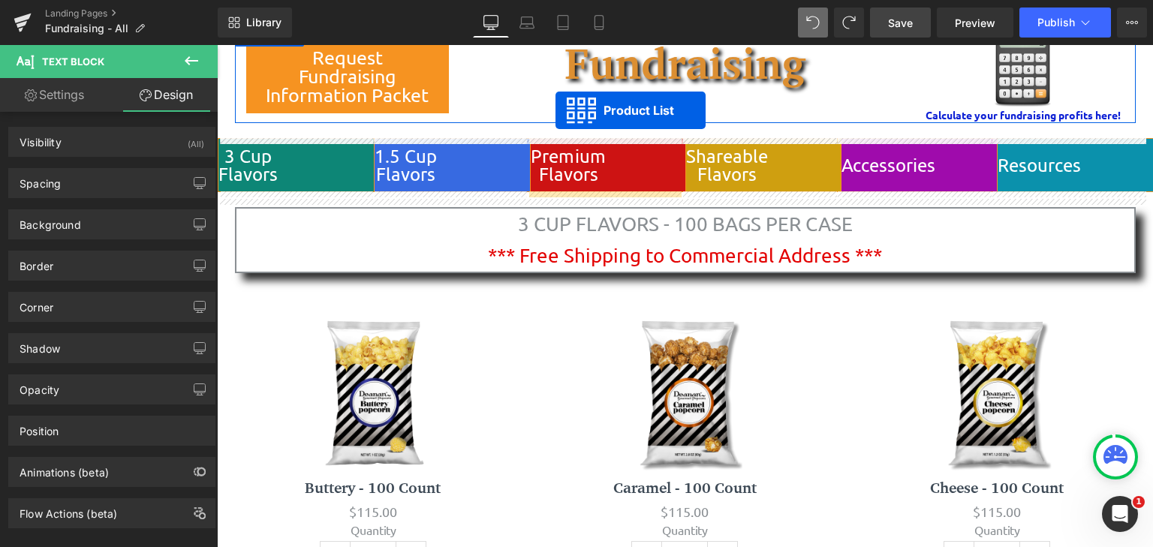
scroll to position [44, 0]
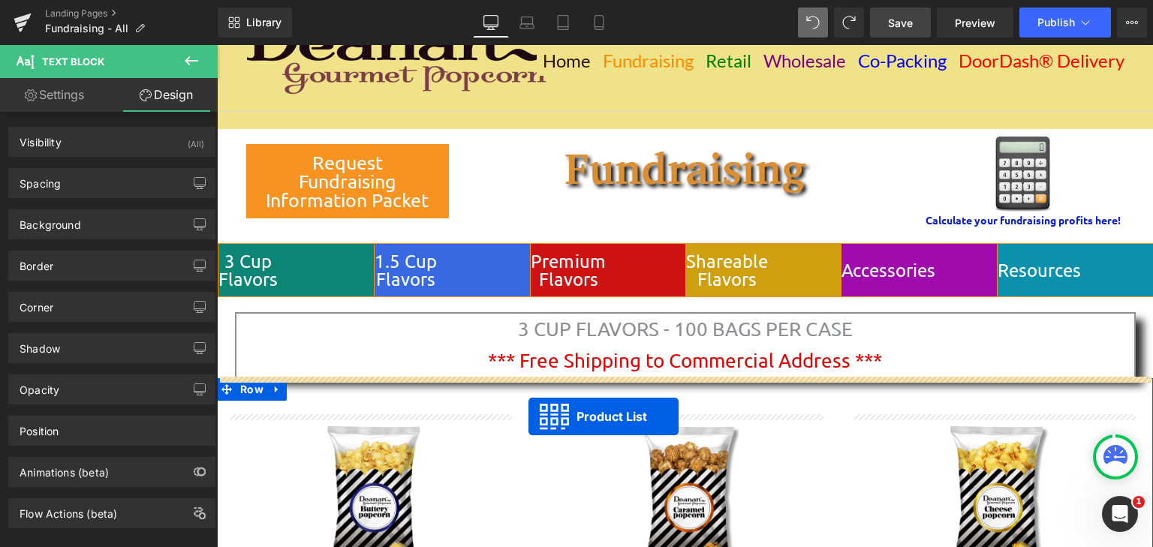
drag, startPoint x: 632, startPoint y: 300, endPoint x: 529, endPoint y: 417, distance: 155.8
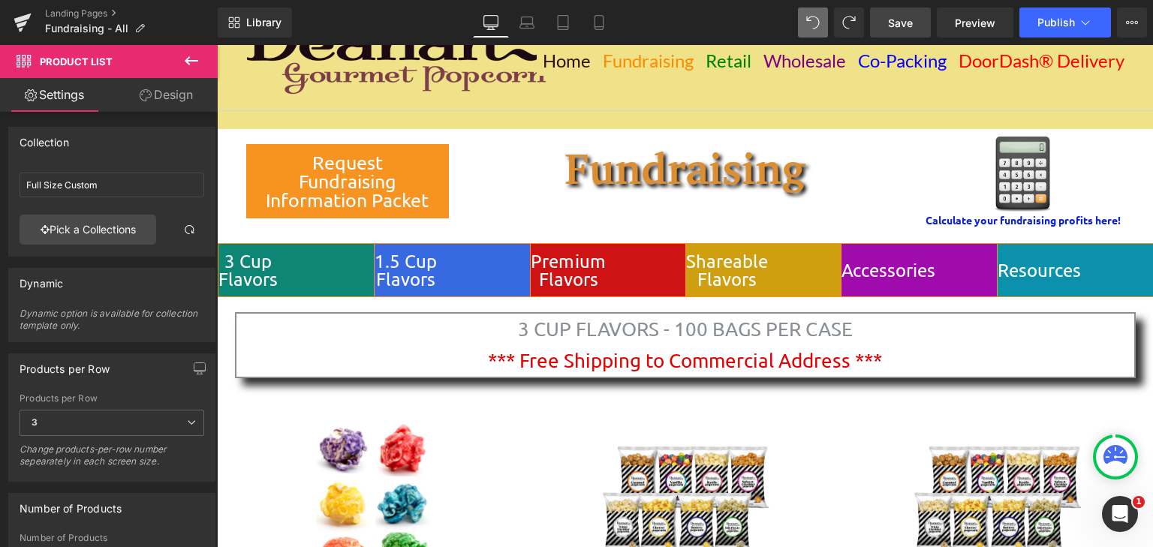
click at [898, 23] on span "Save" at bounding box center [900, 23] width 25 height 16
click at [974, 18] on span "Preview" at bounding box center [975, 23] width 41 height 16
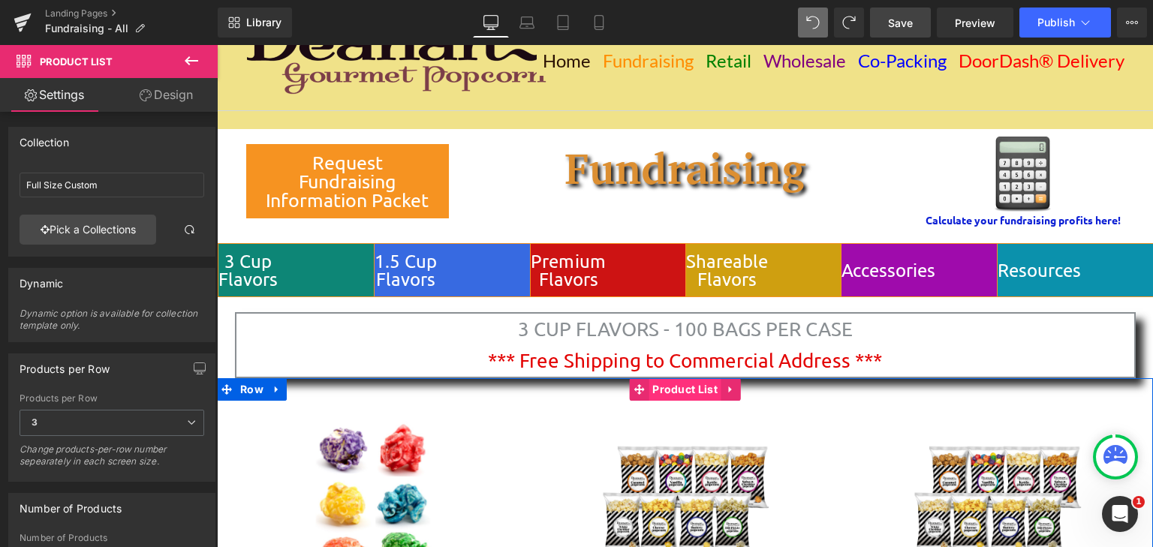
click at [691, 387] on span "Product List" at bounding box center [685, 389] width 73 height 23
click at [674, 388] on span "Product List" at bounding box center [685, 389] width 73 height 23
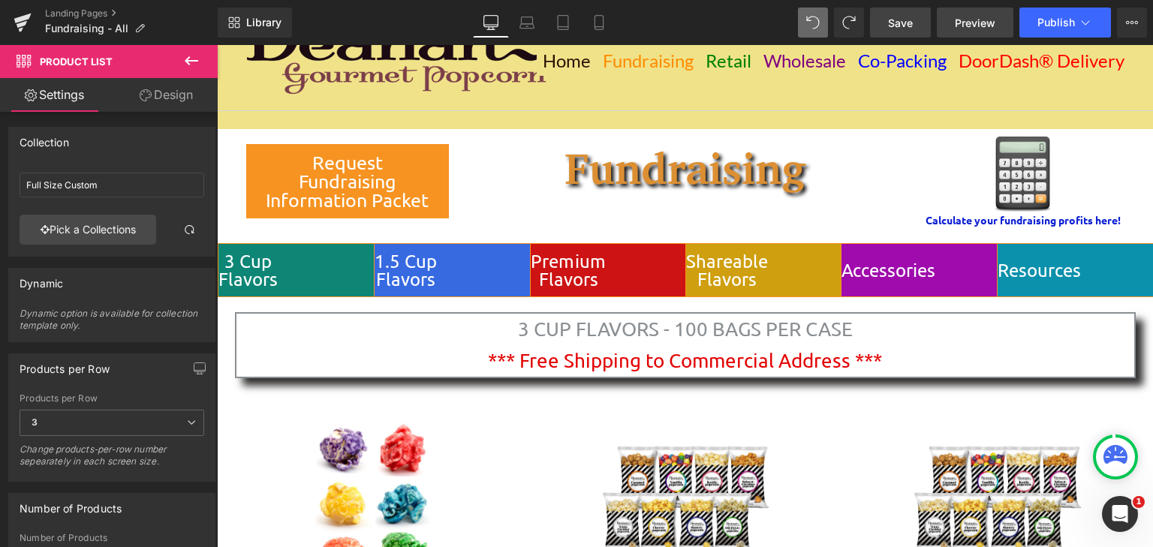
click at [945, 24] on link "Preview" at bounding box center [975, 23] width 77 height 30
click at [1047, 29] on button "Publish" at bounding box center [1065, 23] width 92 height 30
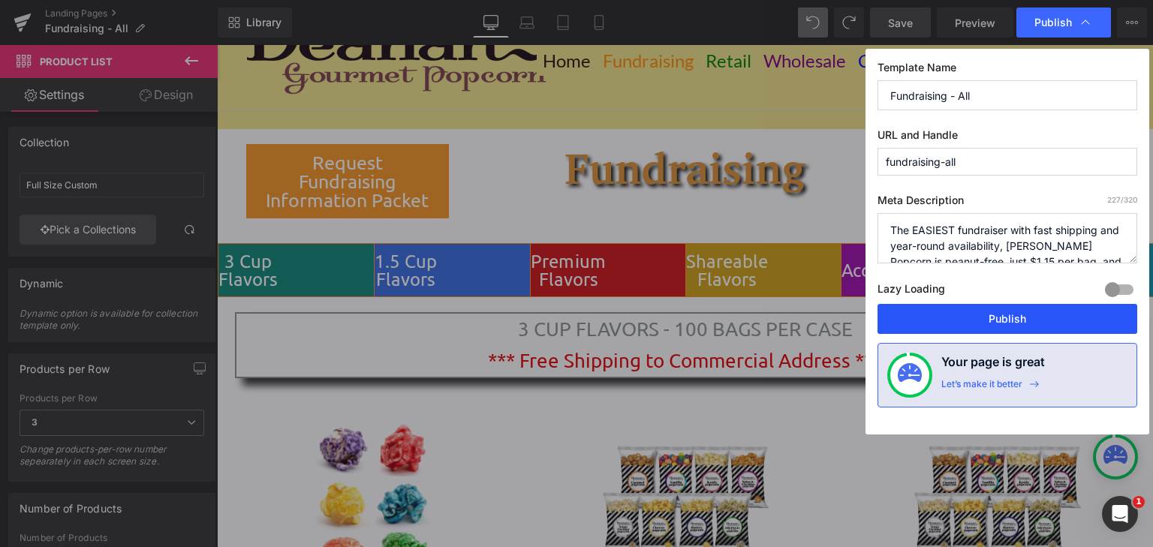
click at [992, 321] on button "Publish" at bounding box center [1008, 319] width 260 height 30
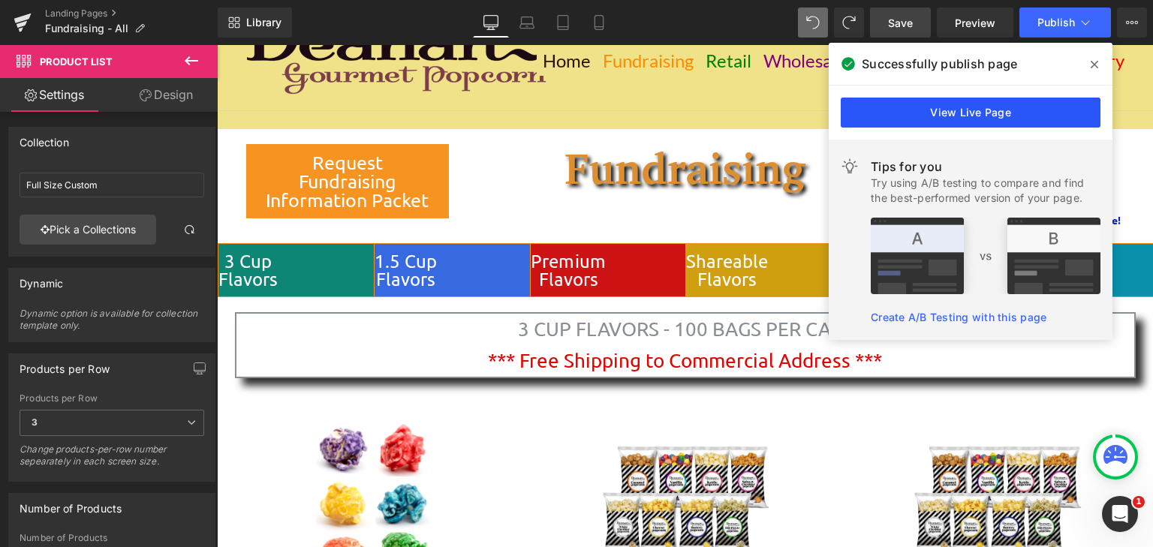
click at [944, 116] on link "View Live Page" at bounding box center [971, 113] width 260 height 30
